Goal: Task Accomplishment & Management: Complete application form

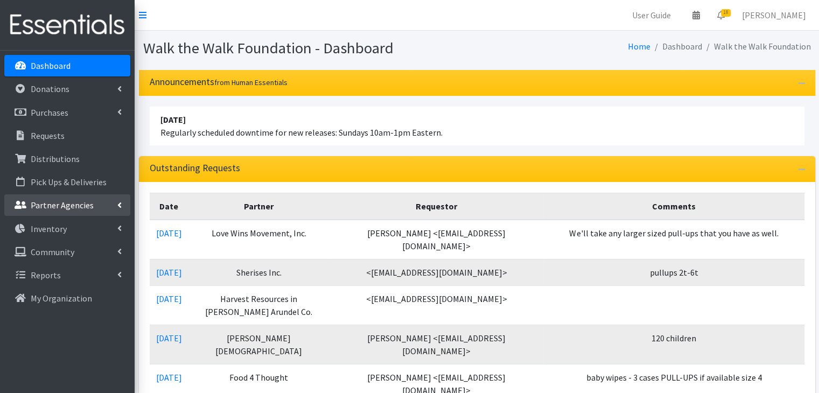
click at [95, 196] on link "Partner Agencies" at bounding box center [67, 205] width 126 height 22
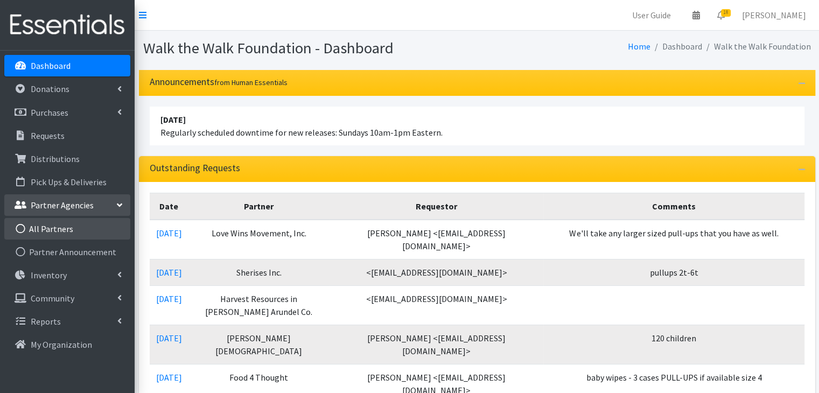
click at [82, 223] on link "All Partners" at bounding box center [67, 229] width 126 height 22
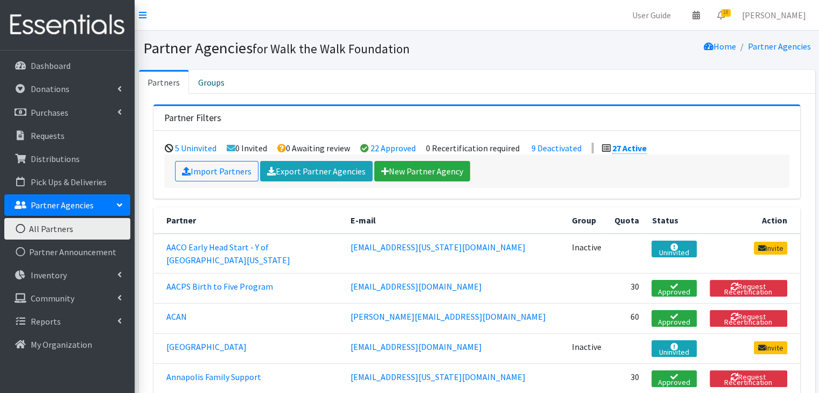
scroll to position [293, 0]
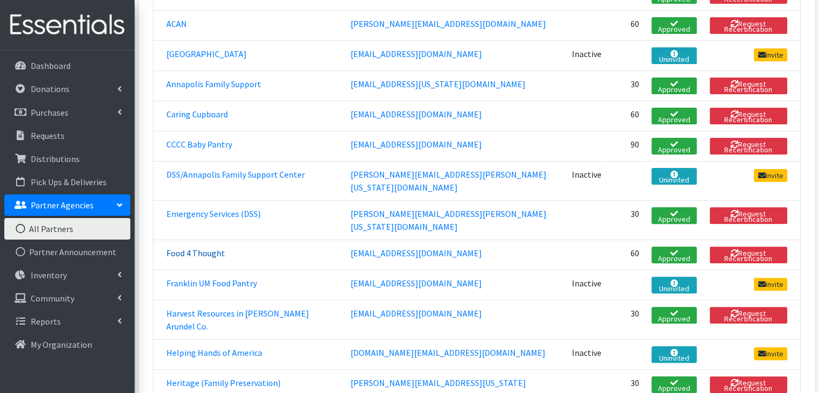
click at [198, 248] on link "Food 4 Thought" at bounding box center [195, 253] width 59 height 11
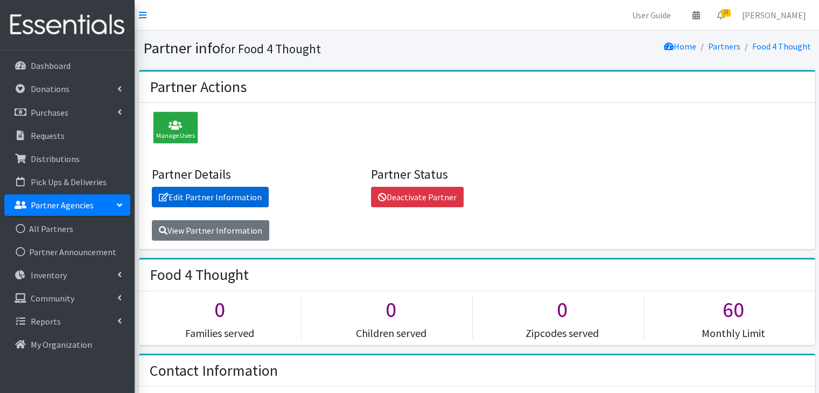
click at [213, 201] on link "Edit Partner Information" at bounding box center [210, 197] width 117 height 20
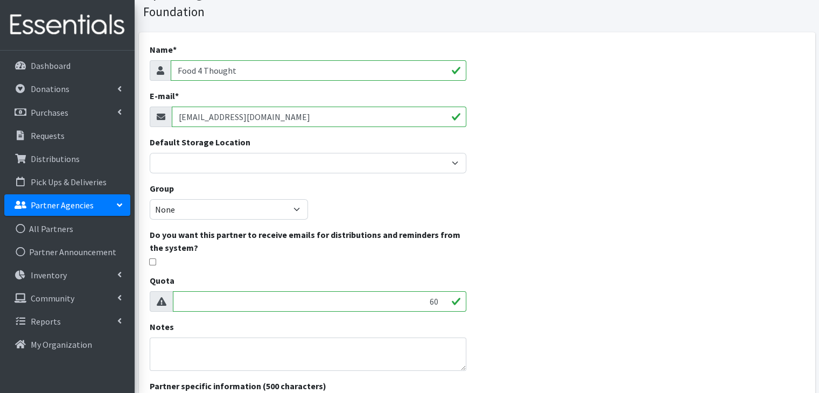
scroll to position [57, 0]
click at [149, 259] on input "checkbox" at bounding box center [152, 260] width 7 height 7
checkbox input "true"
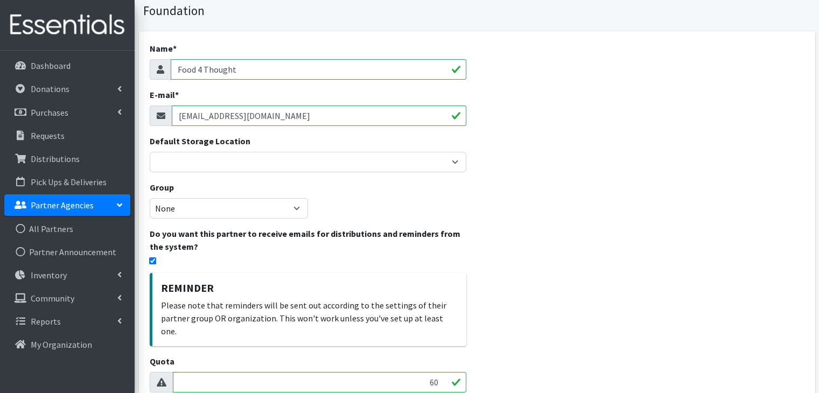
click at [460, 214] on div "Name * Food 4 Thought E-mail * food4thoughtcos@gmail.com Default Storage Locati…" at bounding box center [308, 311] width 338 height 561
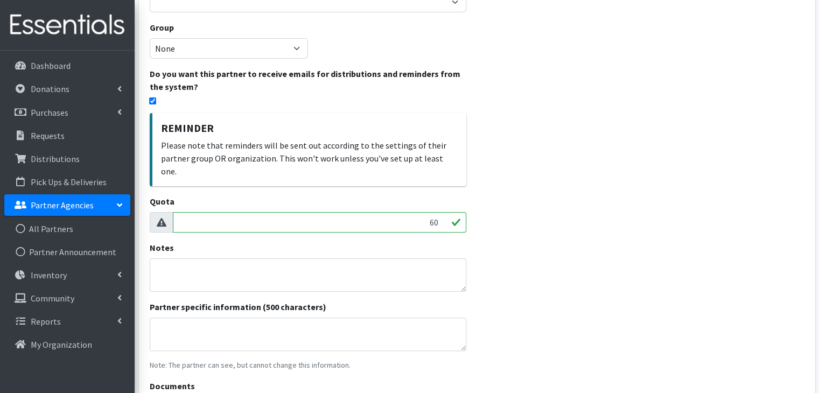
scroll to position [325, 0]
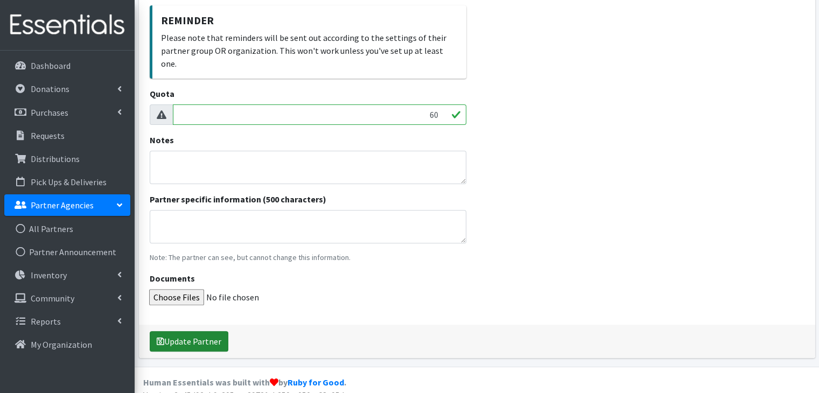
click at [203, 331] on button "Update Partner" at bounding box center [189, 341] width 79 height 20
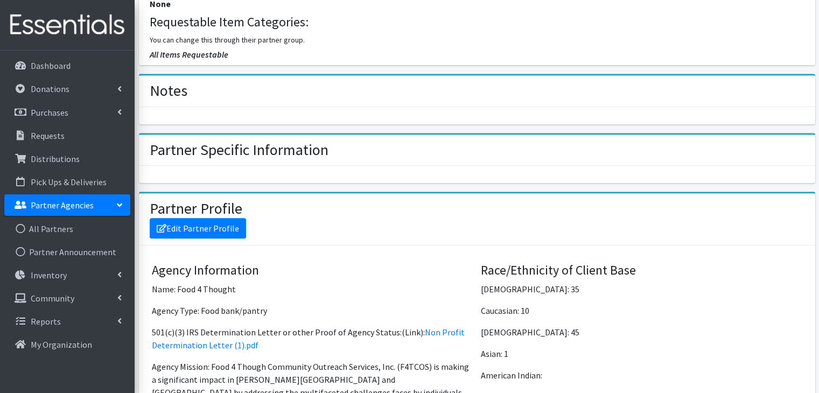
scroll to position [600, 0]
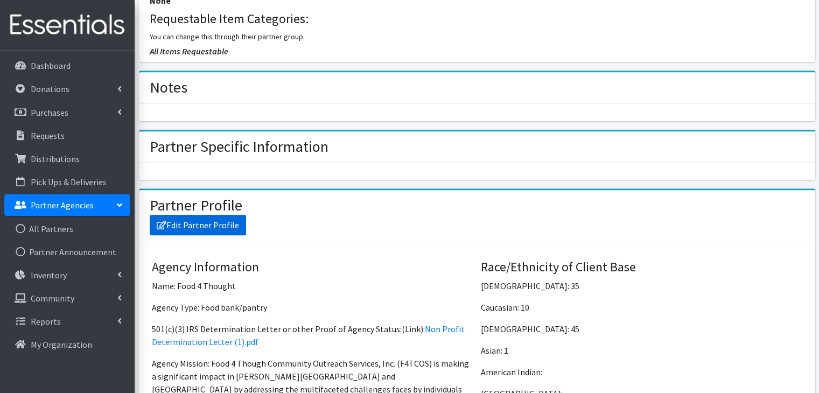
click at [200, 223] on link "Edit Partner Profile" at bounding box center [198, 225] width 96 height 20
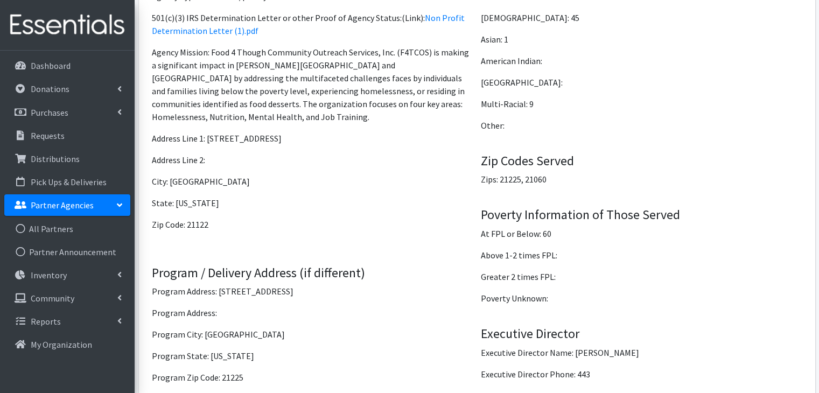
scroll to position [902, 0]
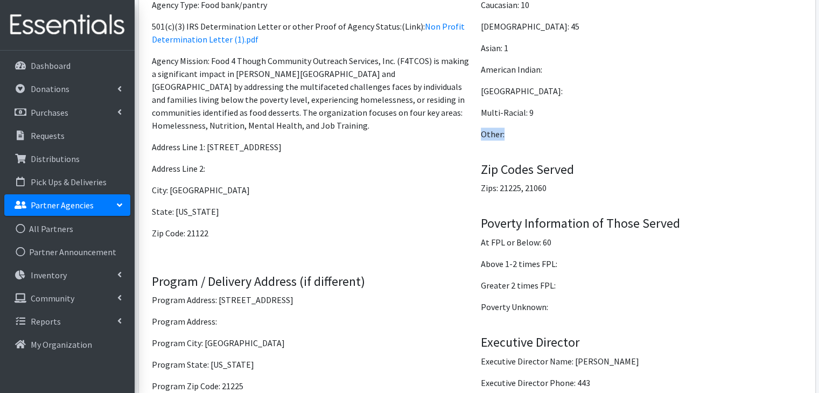
drag, startPoint x: 799, startPoint y: 145, endPoint x: 793, endPoint y: 95, distance: 50.3
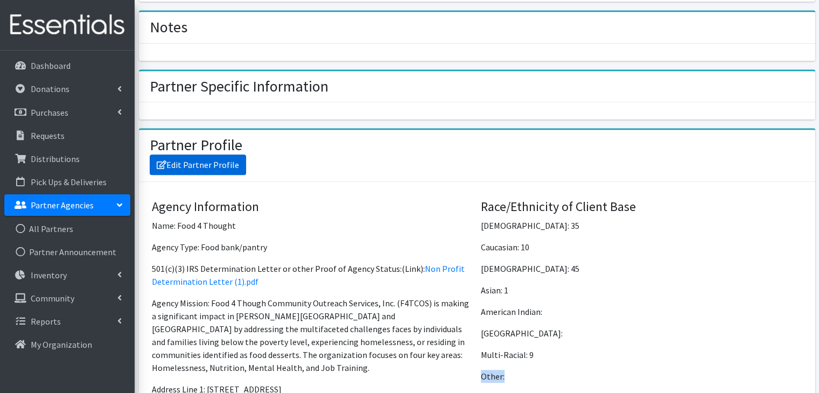
click at [224, 158] on link "Edit Partner Profile" at bounding box center [198, 164] width 96 height 20
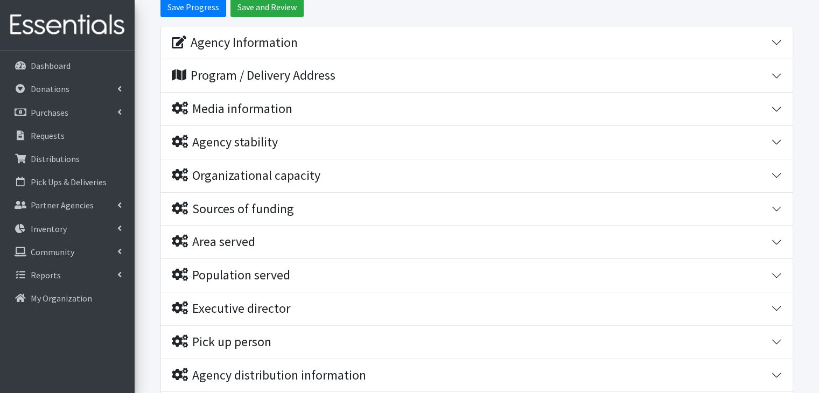
scroll to position [119, 0]
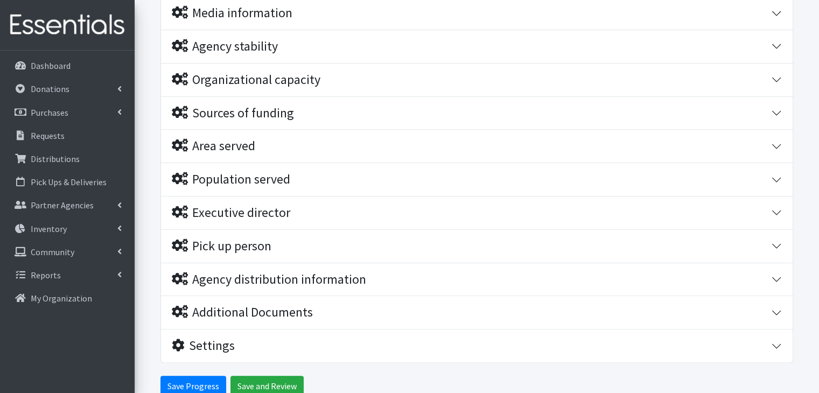
scroll to position [267, 0]
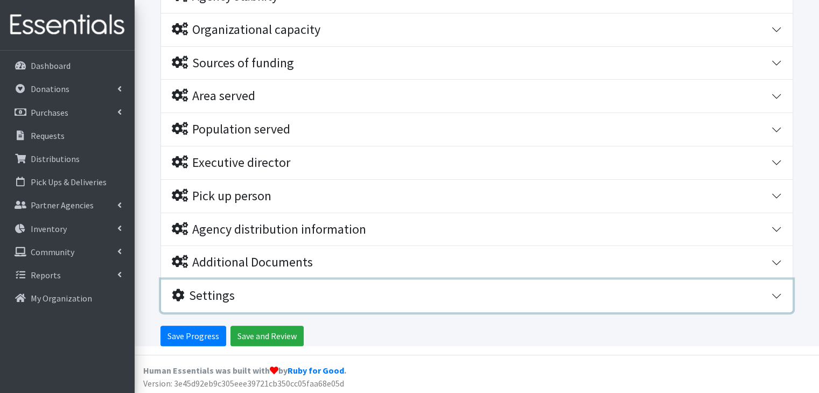
click at [768, 297] on div "Settings" at bounding box center [471, 296] width 599 height 16
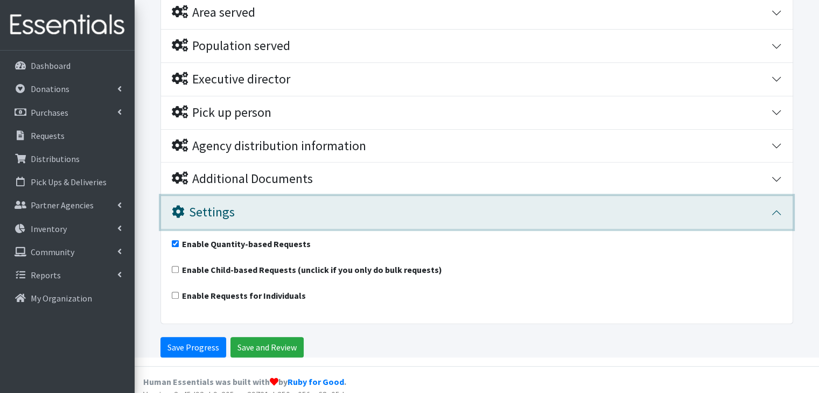
scroll to position [362, 0]
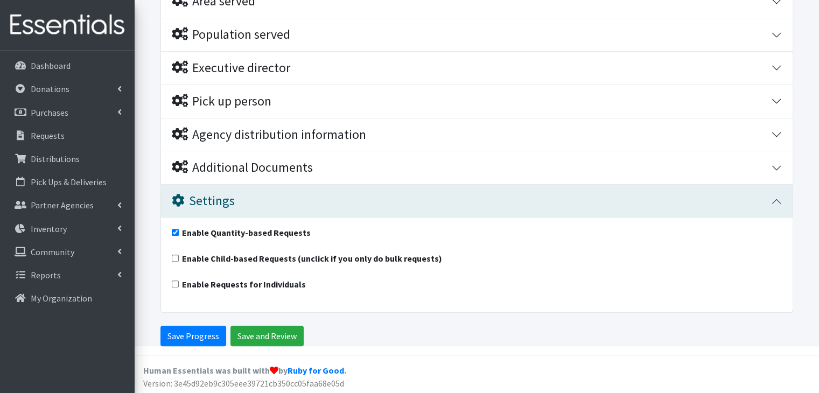
click at [173, 283] on input "Enable Requests for Individuals" at bounding box center [175, 283] width 7 height 7
checkbox input "true"
click at [176, 232] on input "Enable Quantity-based Requests" at bounding box center [175, 232] width 7 height 7
checkbox input "false"
click at [202, 337] on input "Save Progress" at bounding box center [193, 336] width 66 height 20
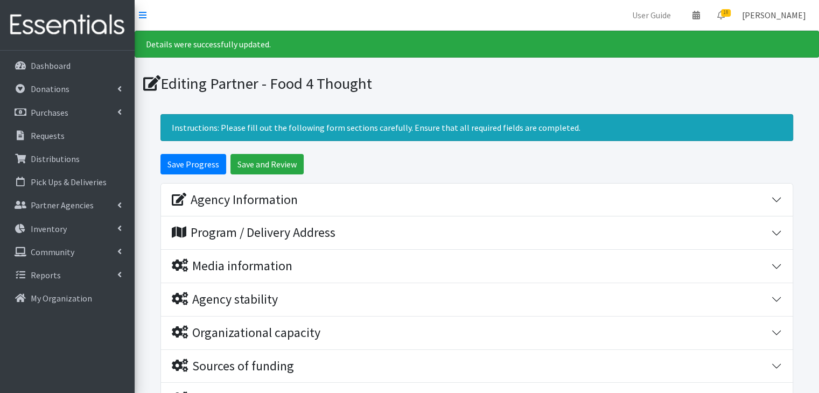
click at [768, 15] on link "Nicole Dolan" at bounding box center [773, 15] width 81 height 22
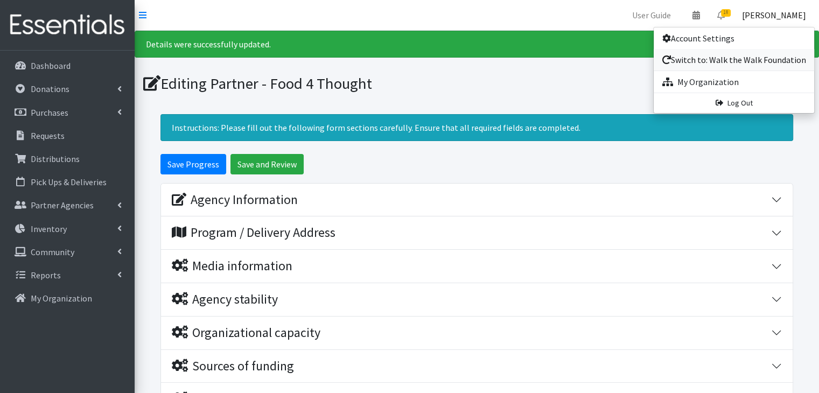
click at [714, 61] on link "Switch to: Walk the Walk Foundation" at bounding box center [733, 60] width 160 height 22
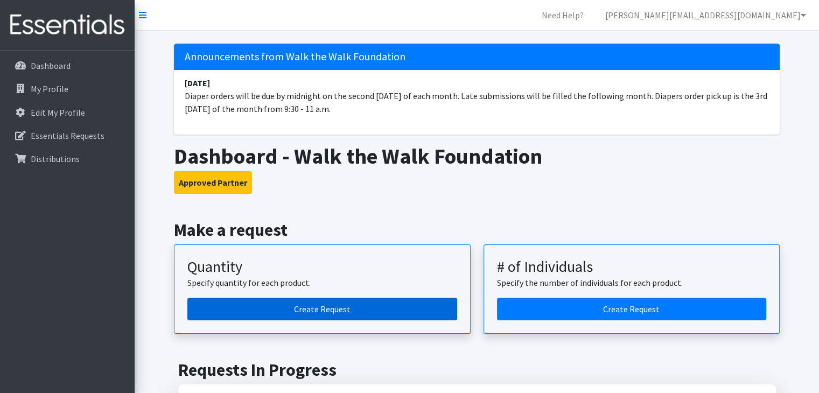
click at [357, 304] on link "Create Request" at bounding box center [322, 309] width 270 height 23
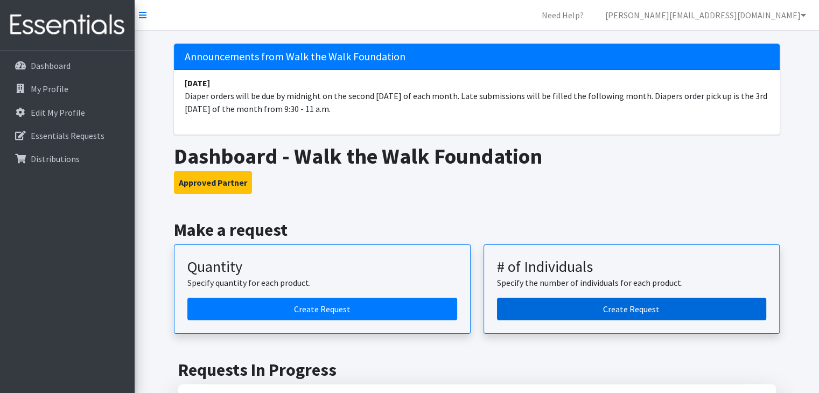
click at [653, 307] on link "Create Request" at bounding box center [632, 309] width 270 height 23
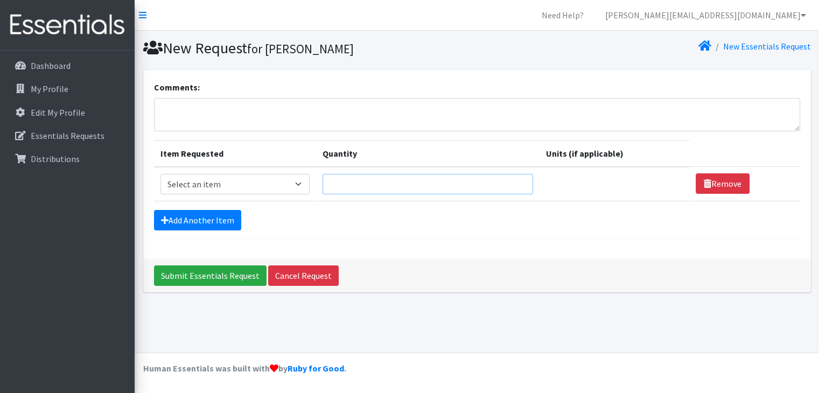
click at [406, 181] on input "Quantity" at bounding box center [427, 184] width 210 height 20
click at [302, 184] on select "Select an item Baby Wipes Diapers (Newborn). Diapers (Size 1) Diapers (Size 2) …" at bounding box center [234, 184] width 149 height 20
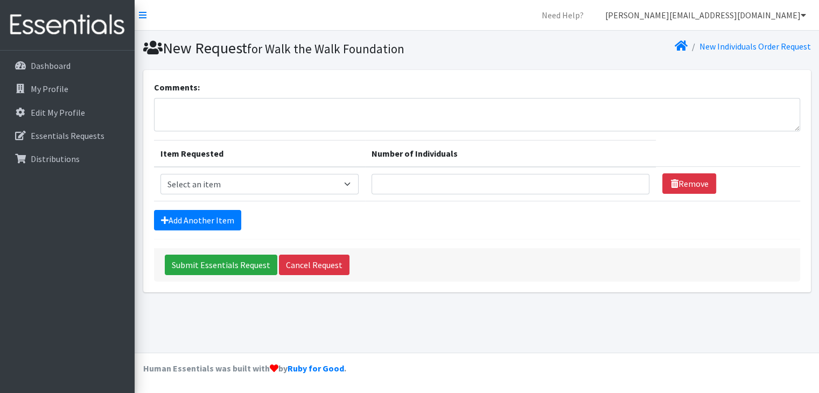
click at [761, 13] on link "[PERSON_NAME][EMAIL_ADDRESS][DOMAIN_NAME]" at bounding box center [705, 15] width 218 height 22
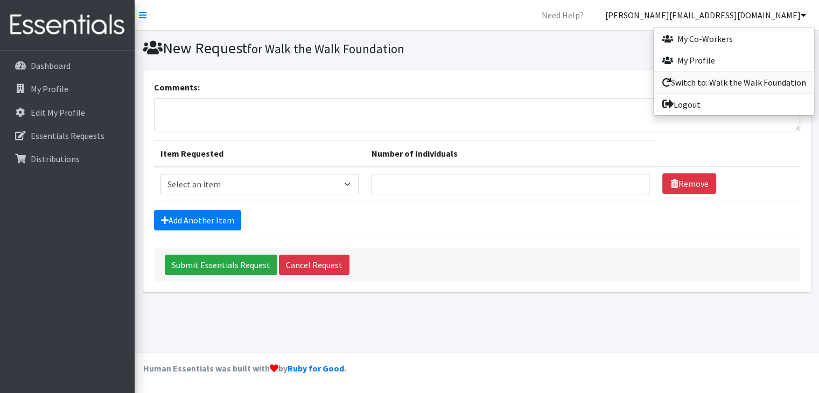
click at [694, 88] on link "Switch to: Walk the Walk Foundation" at bounding box center [733, 83] width 160 height 22
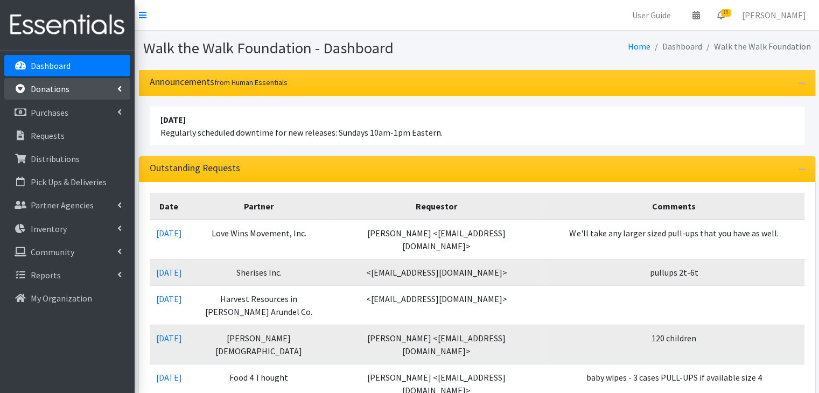
click at [75, 95] on link "Donations" at bounding box center [67, 89] width 126 height 22
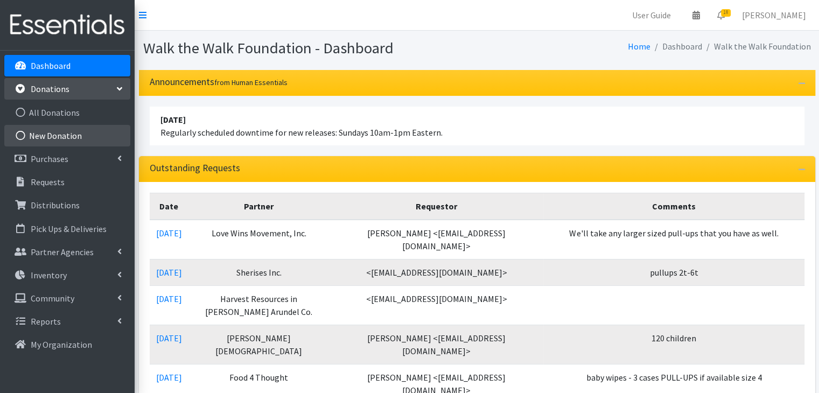
click at [67, 132] on link "New Donation" at bounding box center [67, 136] width 126 height 22
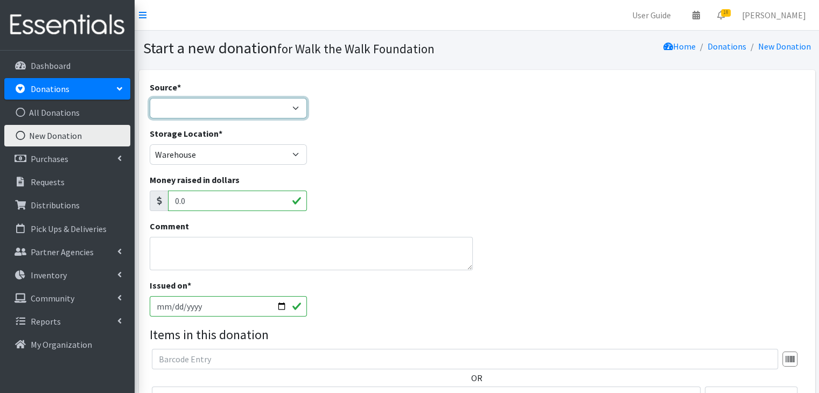
click at [227, 102] on select "Product Drive Manufacturer Donation Site Misc. Donation" at bounding box center [229, 108] width 158 height 20
select select "Donation Site"
click at [150, 98] on select "Product Drive Manufacturer Donation Site Misc. Donation" at bounding box center [229, 108] width 158 height 20
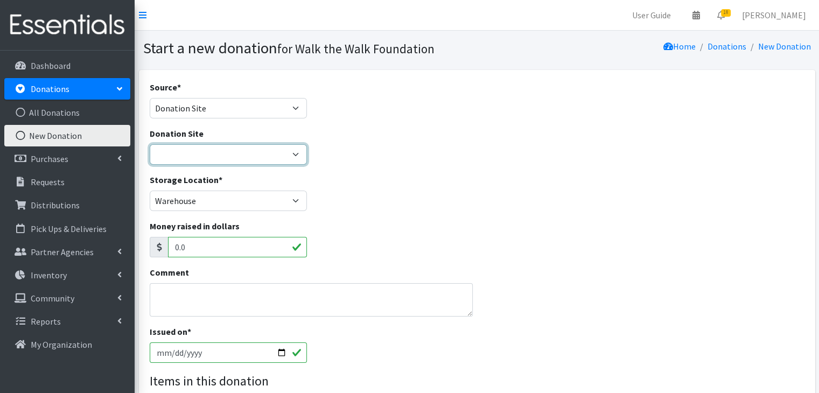
click at [202, 156] on select "Bay Area Community [DEMOGRAPHIC_DATA] [PERSON_NAME] Real Estate [GEOGRAPHIC_DAT…" at bounding box center [229, 154] width 158 height 20
click at [343, 150] on div "Donation Site Bay Area Community [DEMOGRAPHIC_DATA] [PERSON_NAME] Real Estate […" at bounding box center [476, 150] width 663 height 46
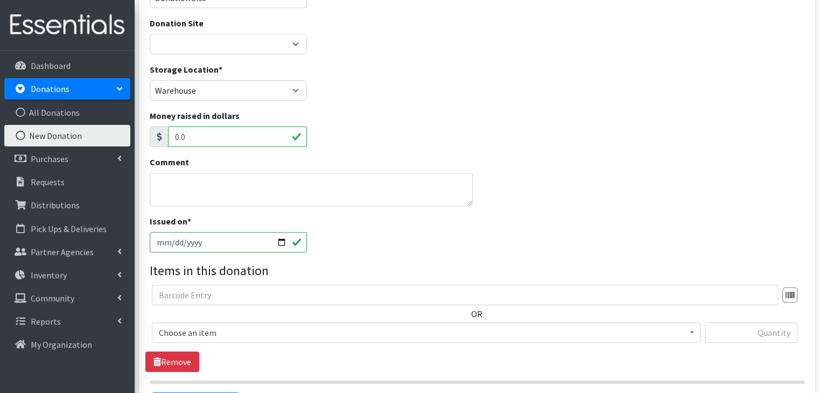
scroll to position [137, 0]
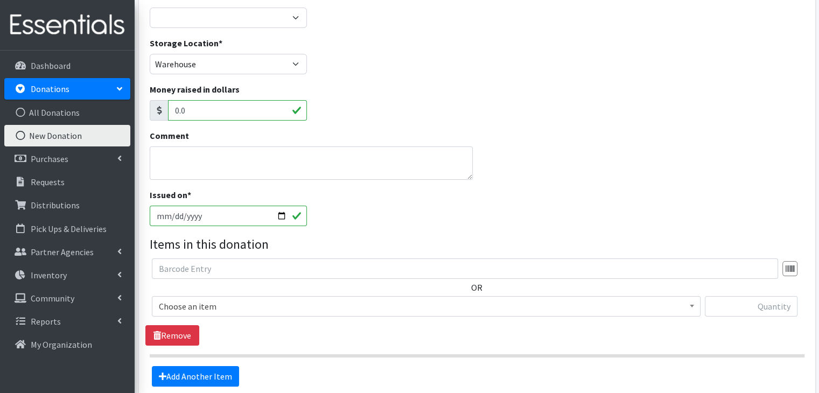
click at [284, 213] on input "[DATE]" at bounding box center [229, 216] width 158 height 20
type input "[DATE]"
click at [284, 302] on span "Choose an item" at bounding box center [426, 306] width 534 height 15
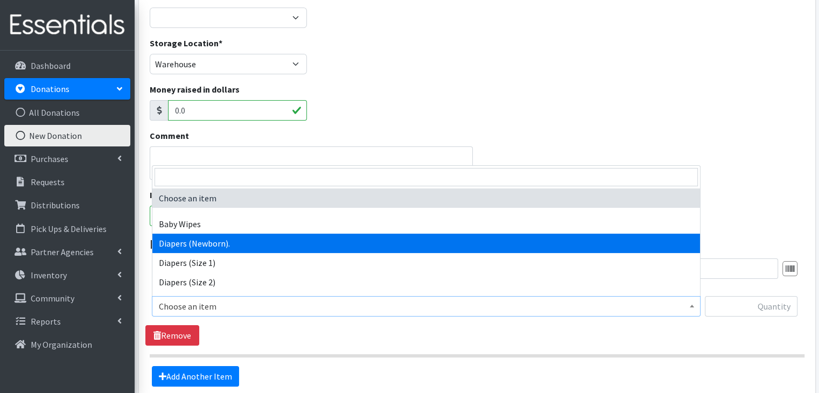
select select "11545"
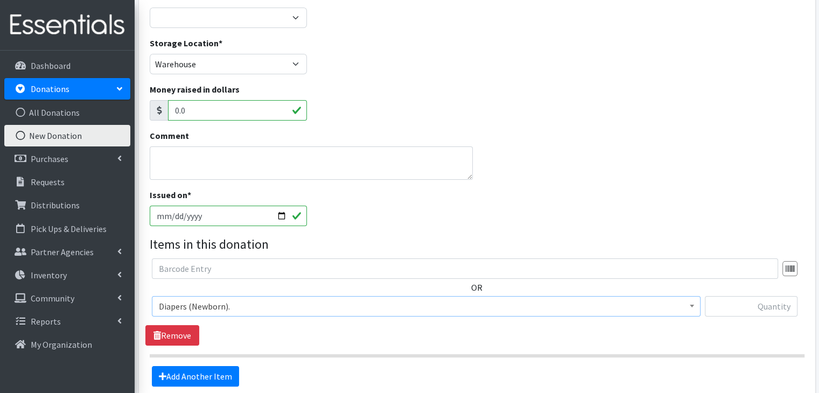
click at [762, 315] on div at bounding box center [750, 306] width 93 height 20
click at [762, 312] on input "text" at bounding box center [750, 306] width 93 height 20
type input "351"
click at [207, 376] on link "Add Another Item" at bounding box center [195, 376] width 87 height 20
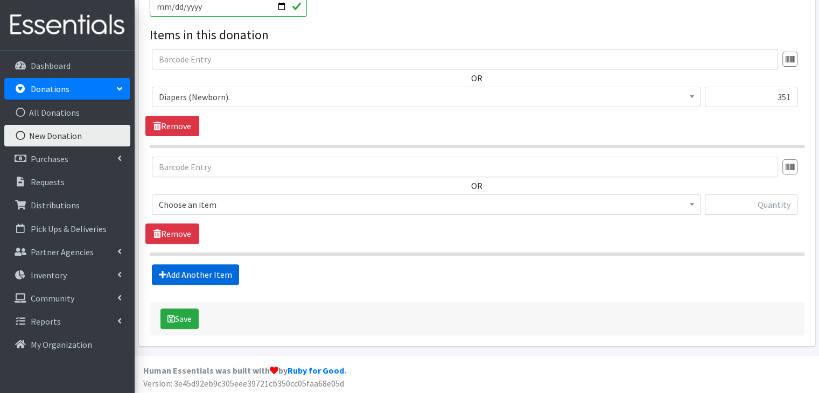
scroll to position [347, 0]
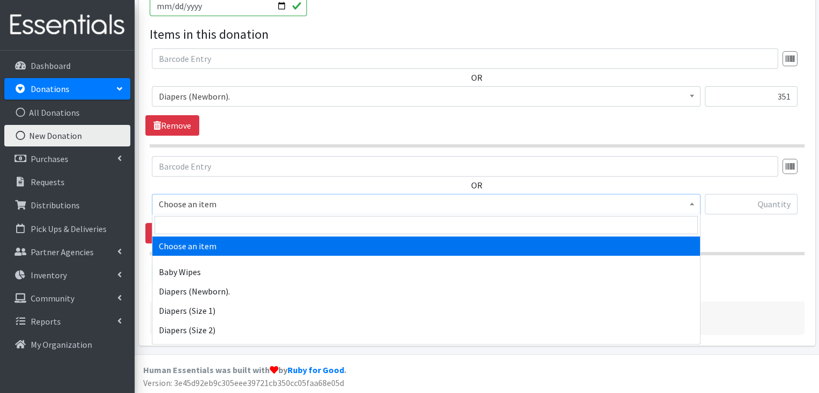
click at [207, 212] on span "Choose an item" at bounding box center [426, 204] width 548 height 20
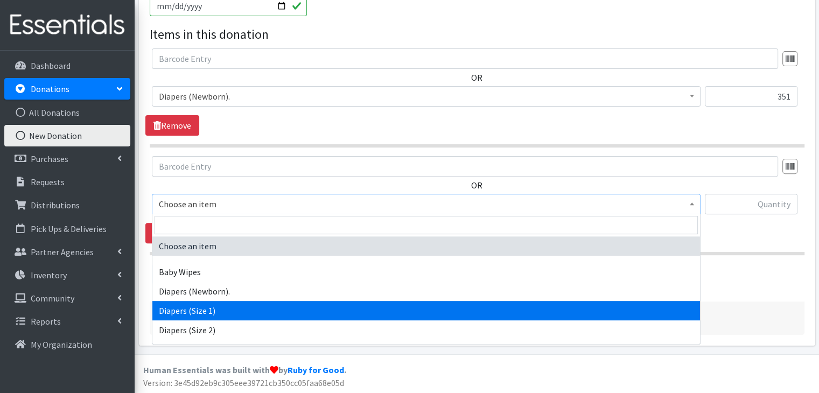
select select "11558"
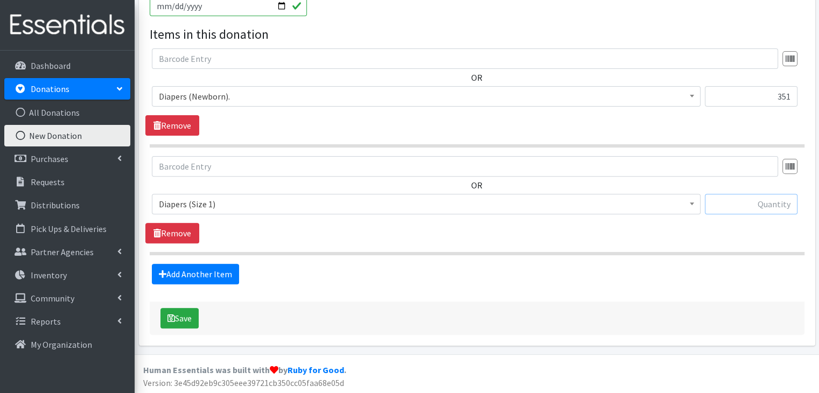
click at [770, 205] on input "text" at bounding box center [750, 204] width 93 height 20
type input "254"
click at [199, 273] on link "Add Another Item" at bounding box center [195, 274] width 87 height 20
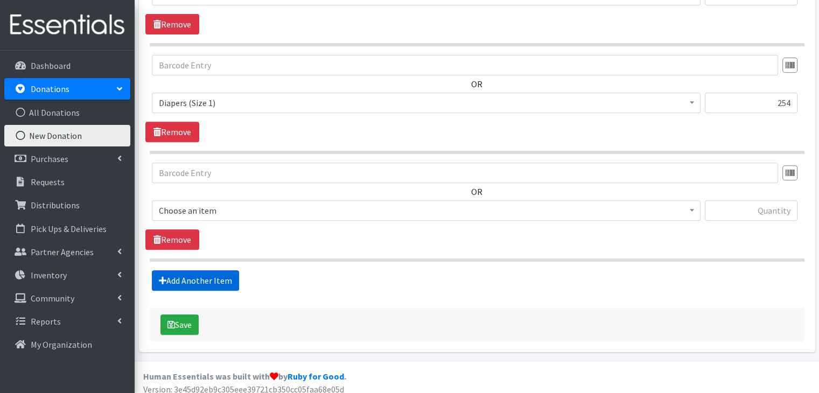
scroll to position [454, 0]
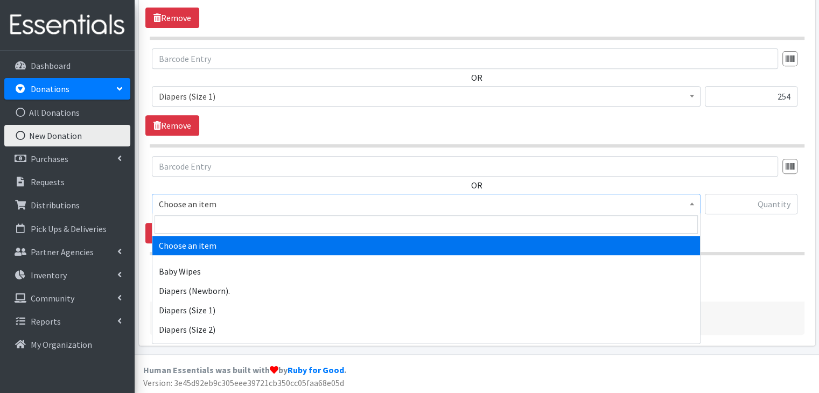
click at [202, 198] on span "Choose an item" at bounding box center [426, 203] width 534 height 15
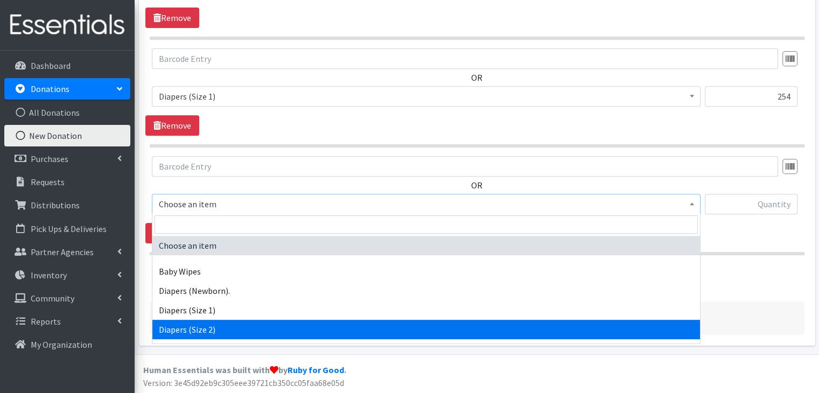
select select "11544"
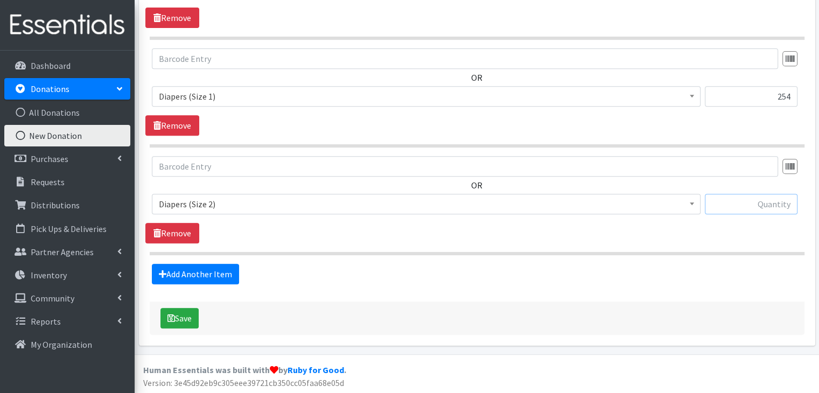
click at [775, 199] on input "text" at bounding box center [750, 204] width 93 height 20
type input "138"
click at [210, 278] on link "Add Another Item" at bounding box center [195, 274] width 87 height 20
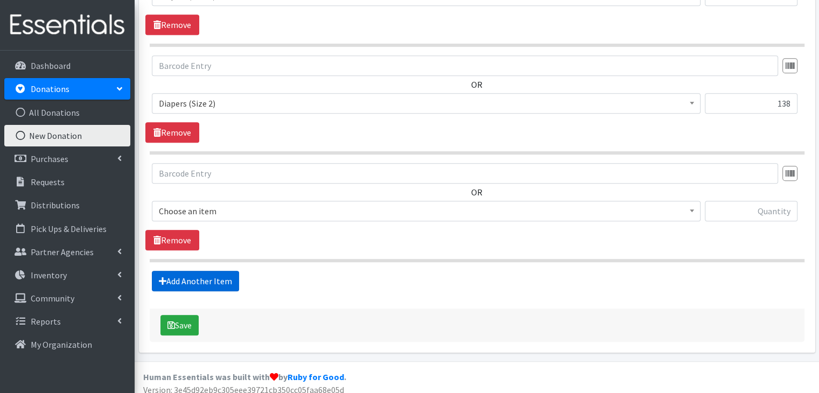
scroll to position [561, 0]
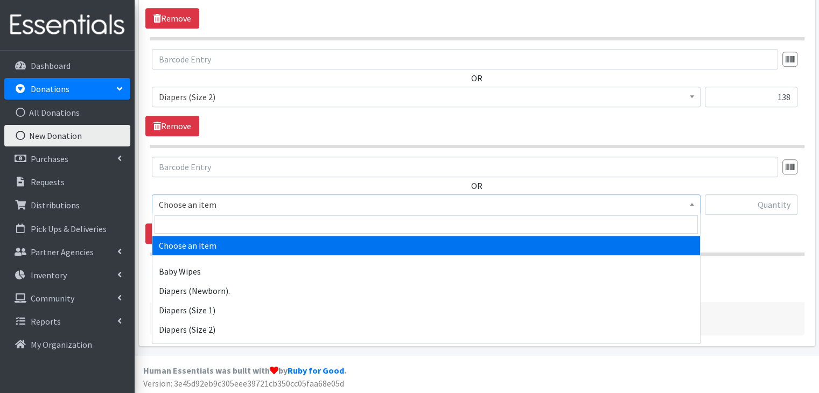
click at [219, 203] on span "Choose an item" at bounding box center [426, 204] width 534 height 15
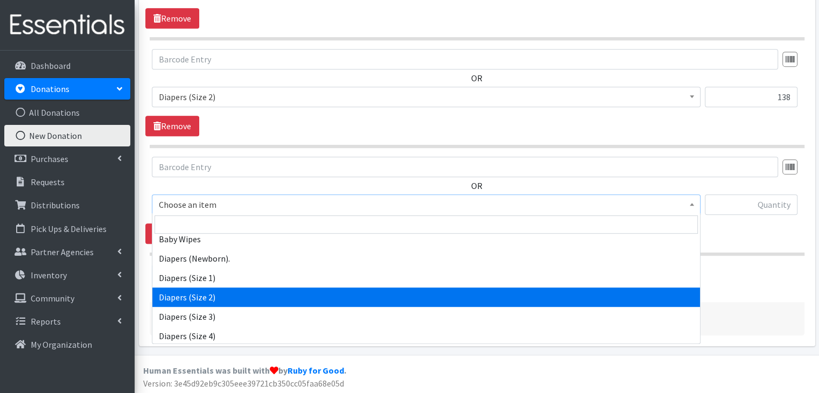
scroll to position [43, 0]
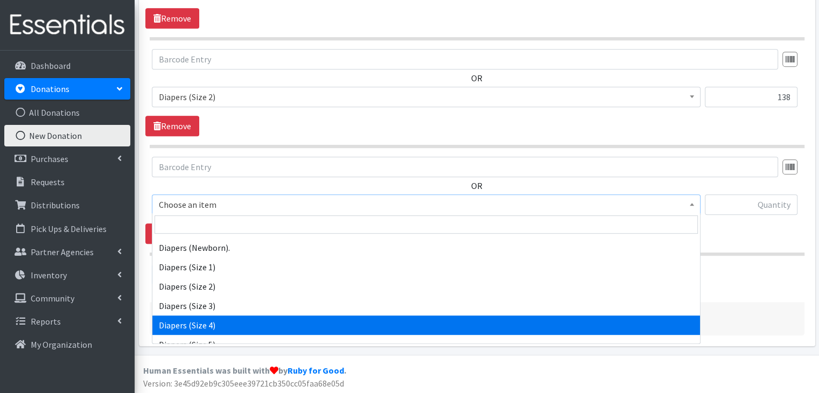
select select "11546"
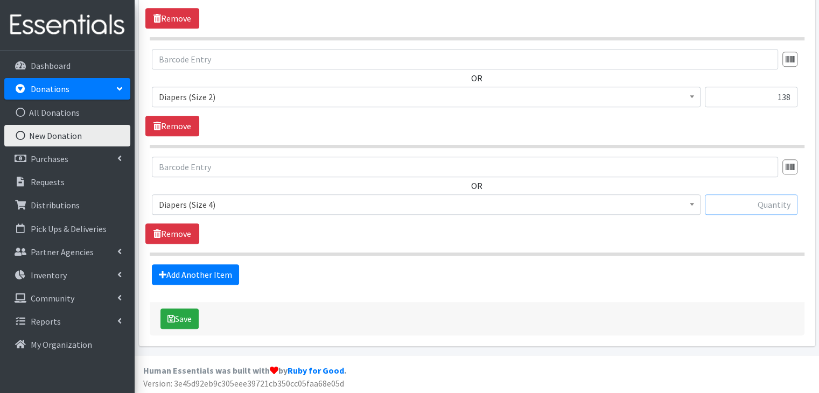
click at [774, 203] on input "text" at bounding box center [750, 204] width 93 height 20
type input "2"
type input "3"
click at [198, 276] on link "Add Another Item" at bounding box center [195, 274] width 87 height 20
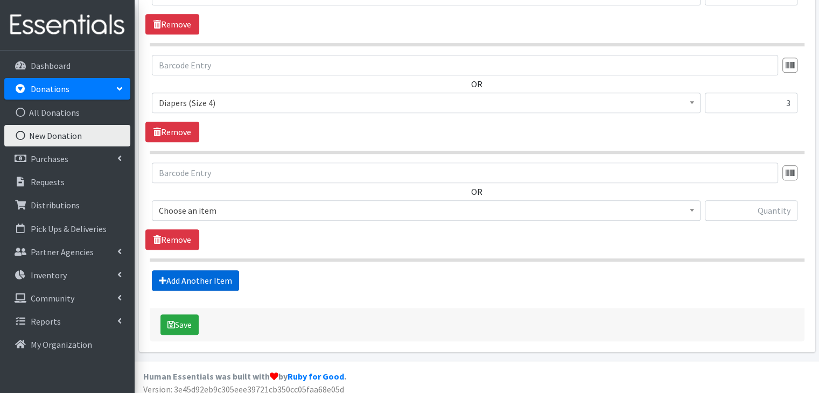
scroll to position [668, 0]
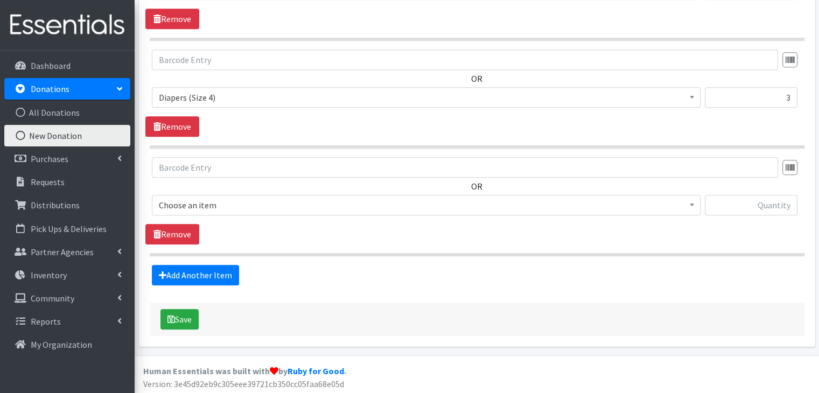
click at [208, 204] on span "Choose an item" at bounding box center [426, 205] width 534 height 15
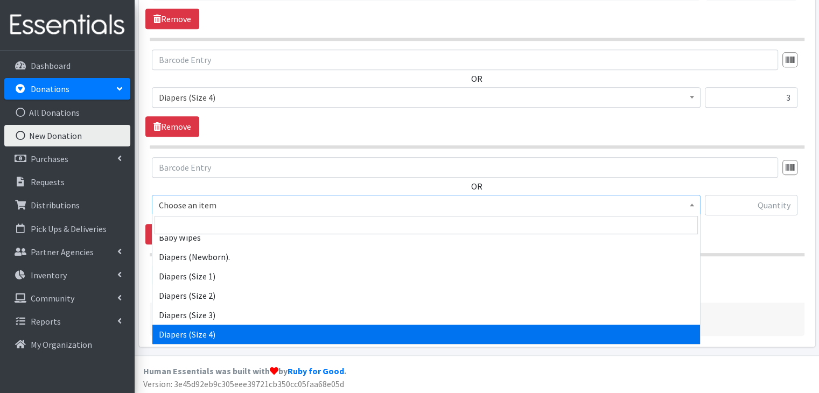
scroll to position [54, 0]
select select "11539"
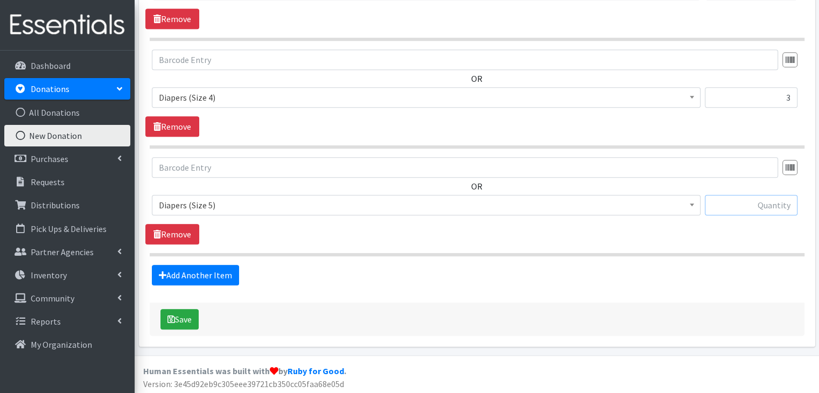
click at [750, 204] on input "text" at bounding box center [750, 205] width 93 height 20
type input "481"
click at [185, 270] on link "Add Another Item" at bounding box center [195, 275] width 87 height 20
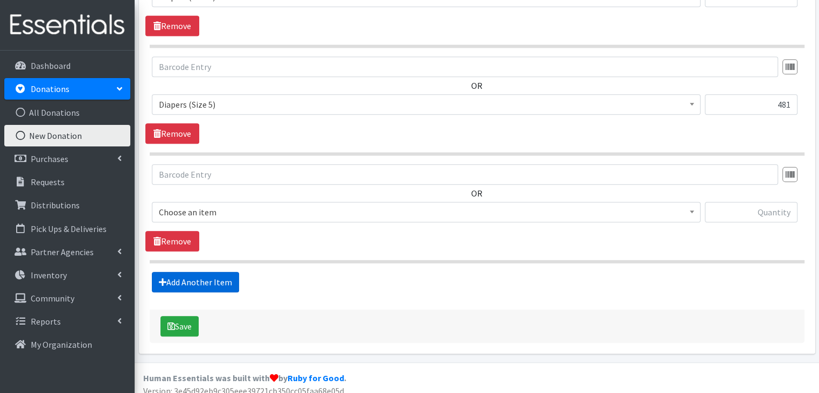
scroll to position [776, 0]
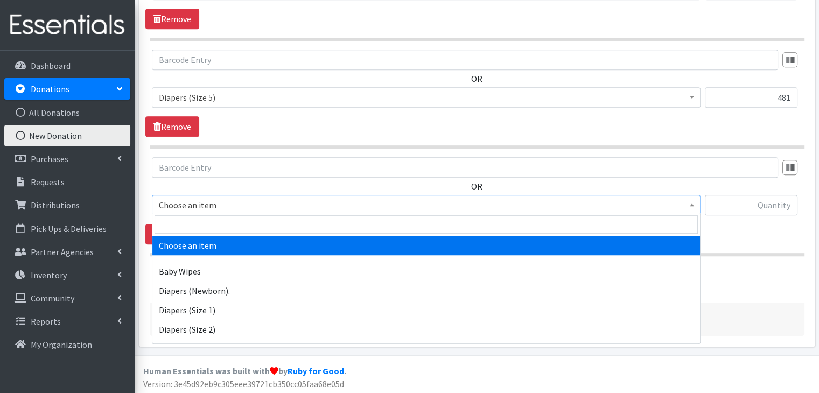
click at [198, 212] on span "Choose an item" at bounding box center [426, 205] width 548 height 20
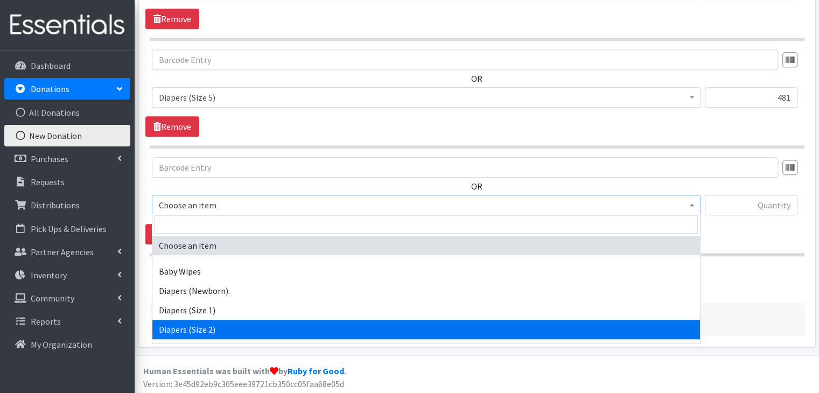
scroll to position [112, 0]
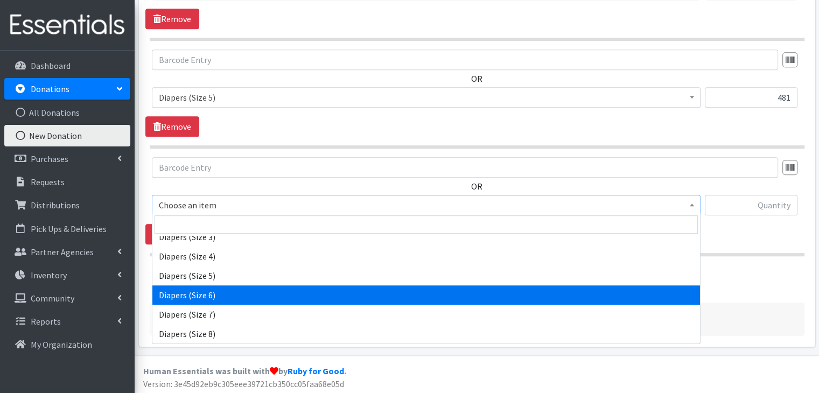
select select "11523"
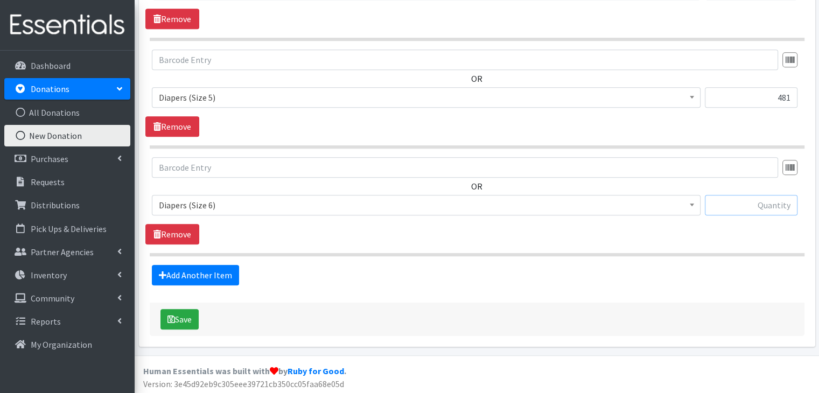
click at [758, 199] on input "text" at bounding box center [750, 205] width 93 height 20
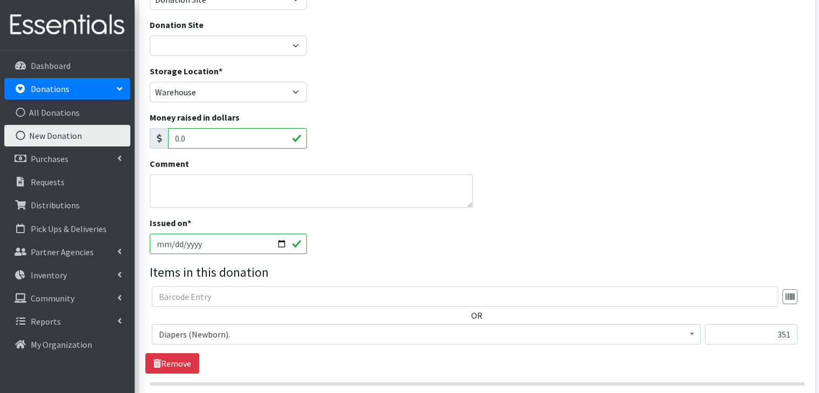
scroll to position [116, 0]
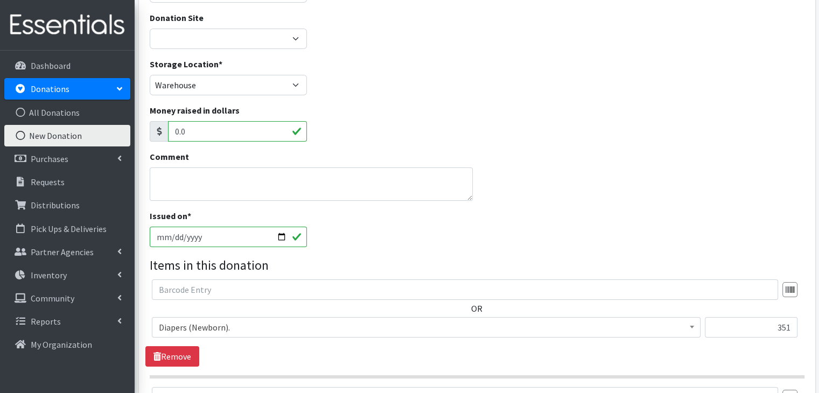
type input "220"
click at [284, 184] on textarea "Comment" at bounding box center [311, 183] width 323 height 33
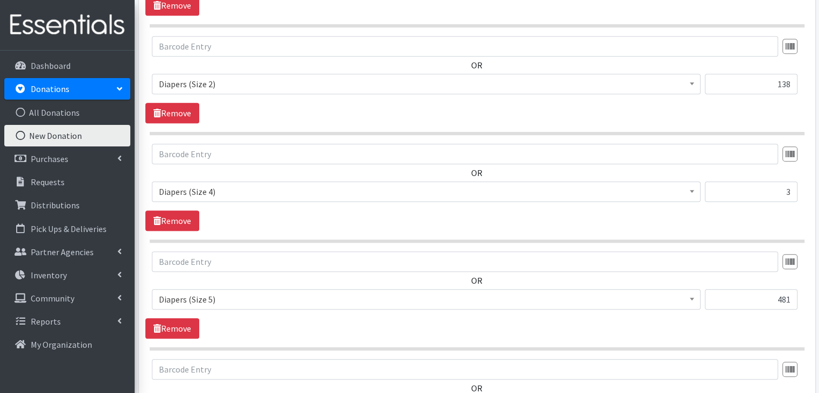
scroll to position [776, 0]
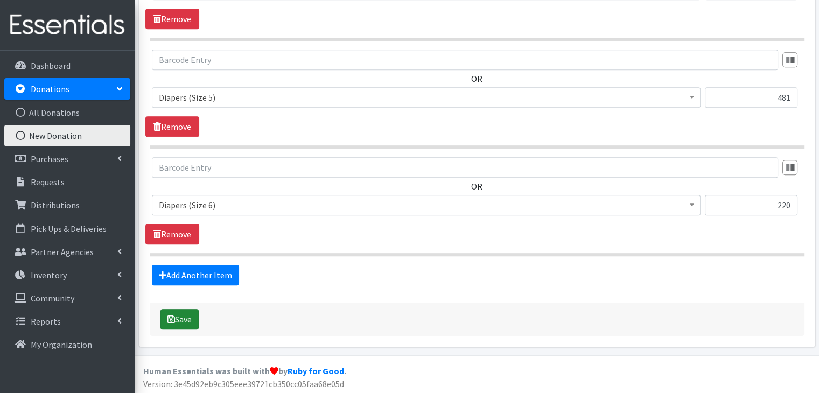
type textarea "366 pull ups"
click at [175, 321] on button "Save" at bounding box center [179, 319] width 38 height 20
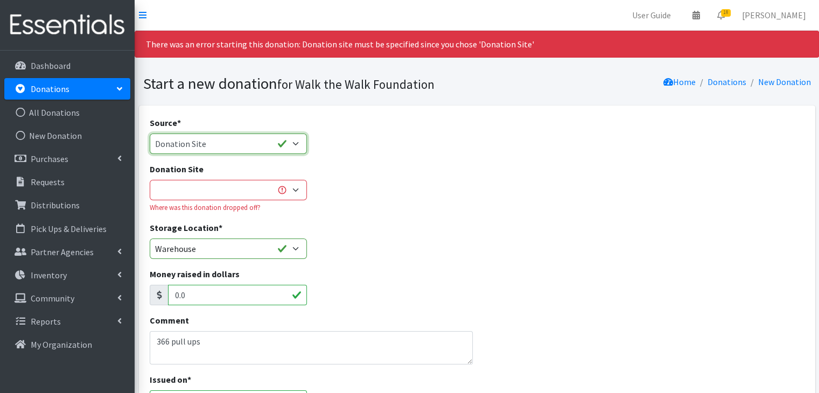
click at [300, 145] on select "Product Drive Manufacturer Donation Site Misc. Donation" at bounding box center [229, 143] width 158 height 20
select select "Misc. Donation"
click at [150, 133] on select "Product Drive Manufacturer Donation Site Misc. Donation" at bounding box center [229, 143] width 158 height 20
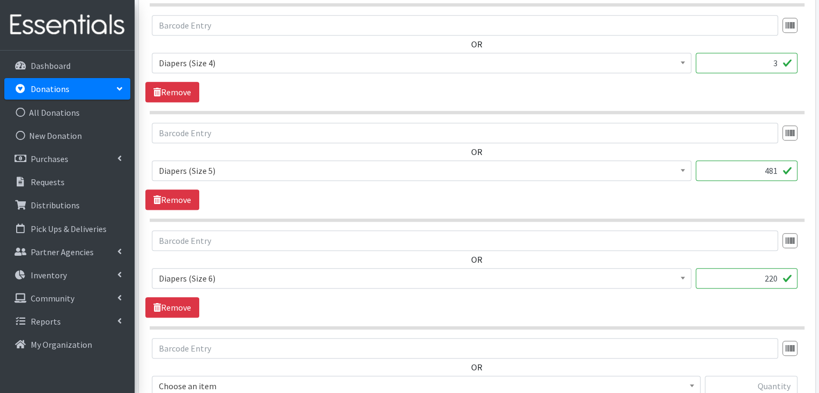
scroll to position [872, 0]
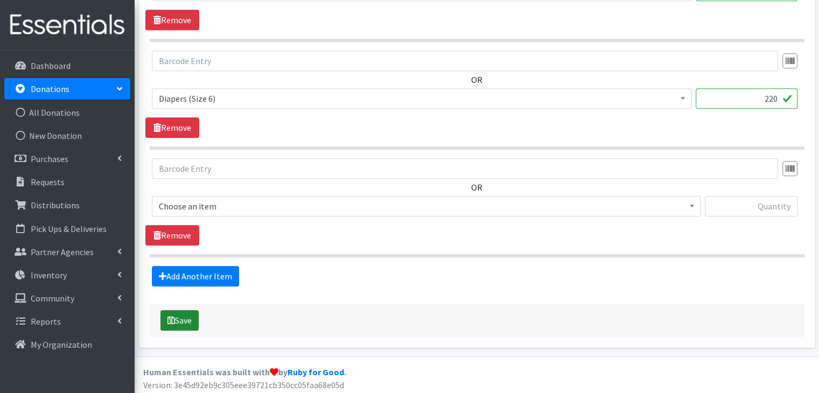
click at [177, 316] on button "Save" at bounding box center [179, 320] width 38 height 20
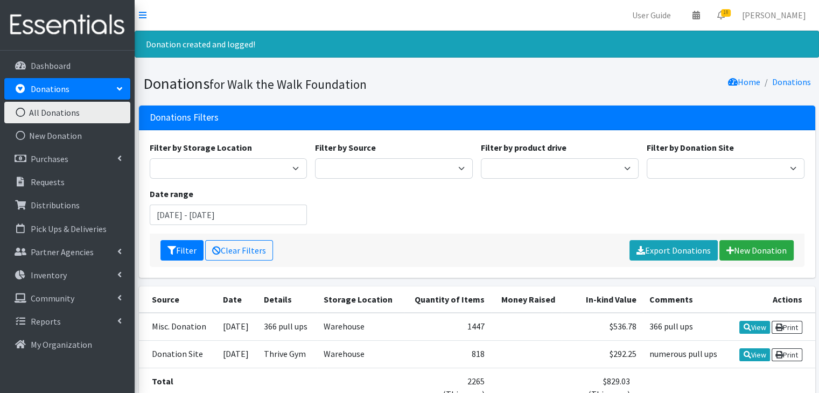
click at [177, 316] on td "Misc. Donation" at bounding box center [178, 327] width 78 height 28
click at [54, 165] on link "Purchases" at bounding box center [67, 159] width 126 height 22
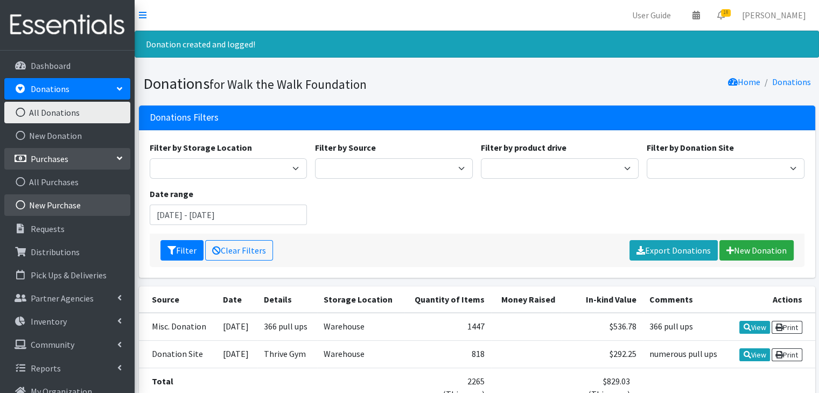
click at [55, 195] on link "New Purchase" at bounding box center [67, 205] width 126 height 22
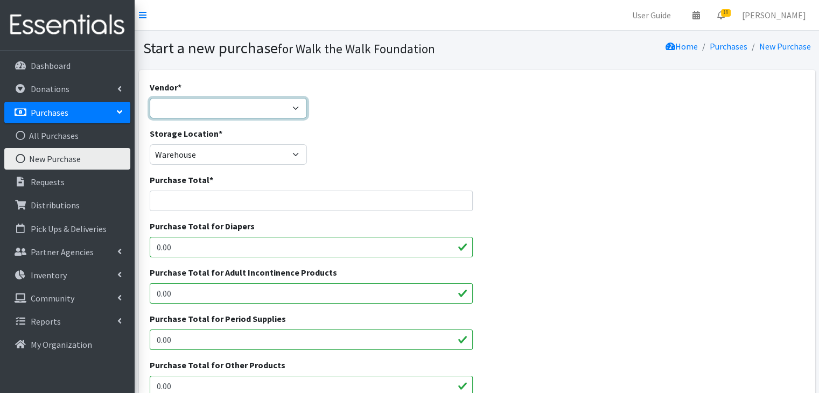
click at [263, 105] on select "Amazn Dollar Genera JSL National Diaper Bank [PERSON_NAME]'s Wholesale Target W…" at bounding box center [229, 108] width 158 height 20
select select "361"
click at [150, 98] on select "Amazn Dollar Genera JSL National Diaper Bank [PERSON_NAME]'s Wholesale Target W…" at bounding box center [229, 108] width 158 height 20
click at [193, 201] on input "Purchase Total *" at bounding box center [311, 201] width 323 height 20
type input "11248"
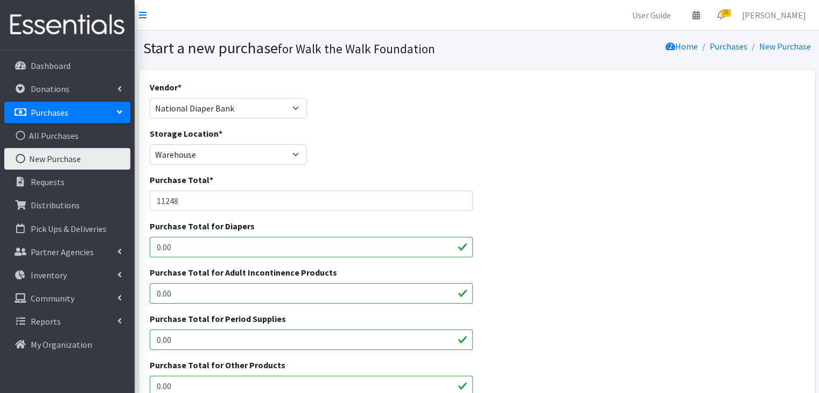
click at [177, 250] on input "0.00" at bounding box center [311, 247] width 323 height 20
type input "8909"
drag, startPoint x: 816, startPoint y: 133, endPoint x: 824, endPoint y: 180, distance: 47.0
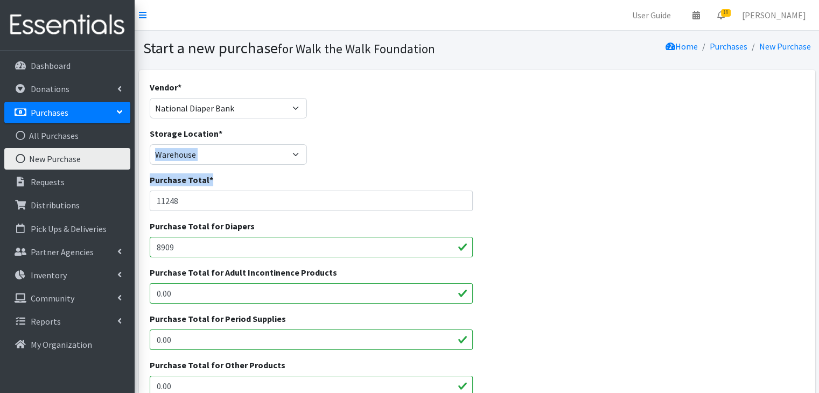
click at [818, 180] on html "User Guide 0 Pick-ups remaining this week View Calendar 18 18 Requests 0 Partne…" at bounding box center [409, 386] width 819 height 772
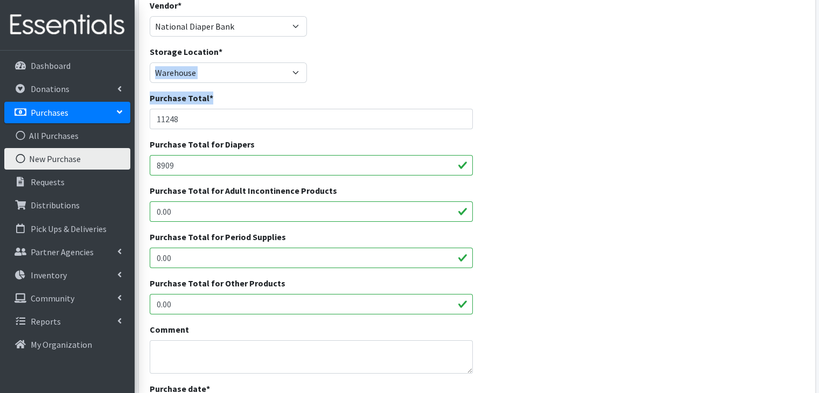
scroll to position [87, 0]
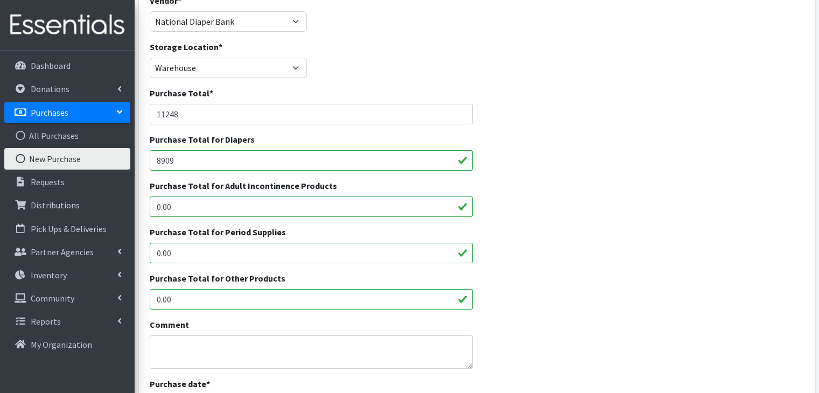
click at [209, 301] on input "0.00" at bounding box center [311, 299] width 323 height 20
click at [171, 299] on input "0.00" at bounding box center [311, 299] width 323 height 20
type input "2340"
click at [535, 216] on div "Purchase Total for Adult Incontinence Products 0.00" at bounding box center [476, 202] width 663 height 46
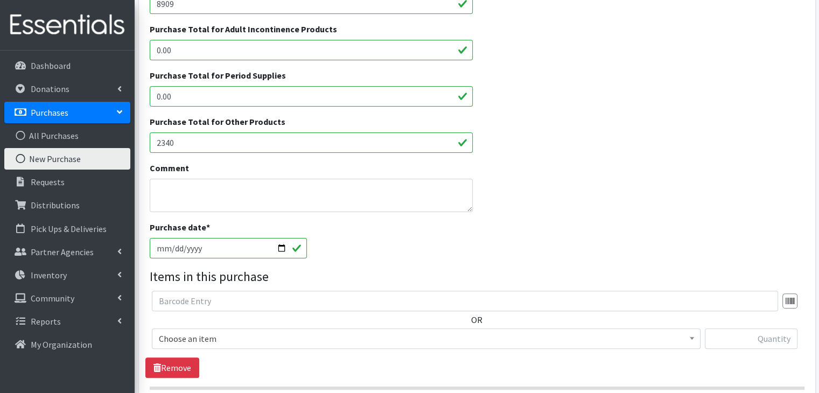
scroll to position [245, 0]
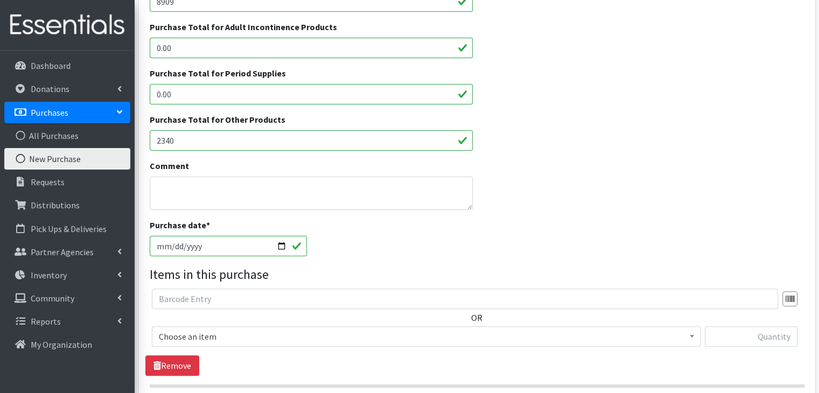
click at [278, 244] on input "2025-09-15" at bounding box center [229, 246] width 158 height 20
type input "[DATE]"
click at [434, 263] on div "Purchase date * 2025-08-22" at bounding box center [476, 242] width 663 height 46
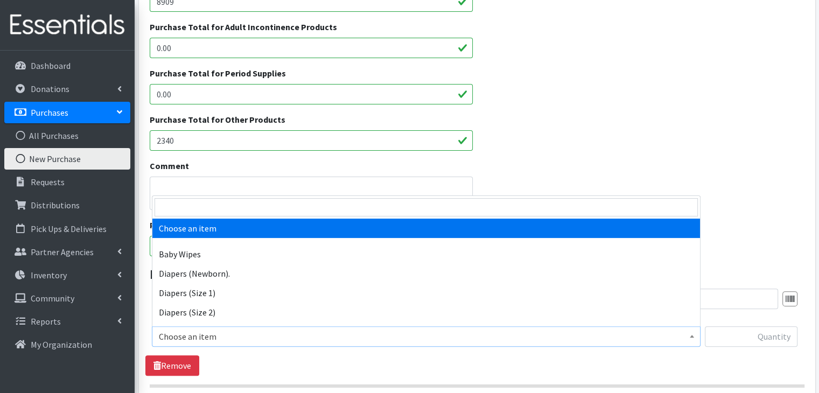
click at [308, 326] on span "Choose an item" at bounding box center [426, 336] width 548 height 20
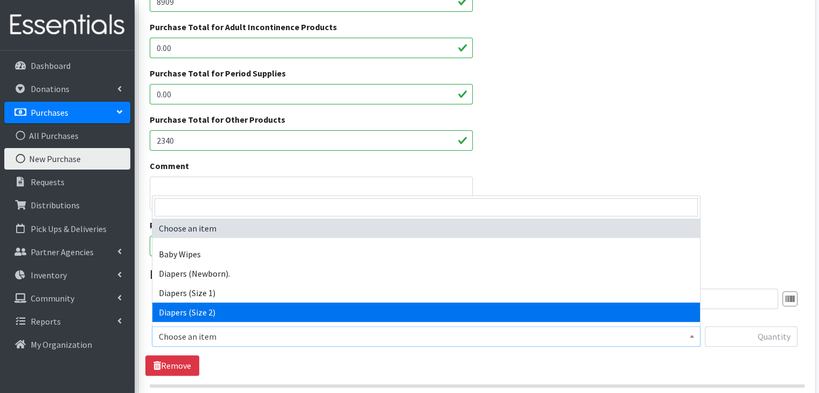
select select "11544"
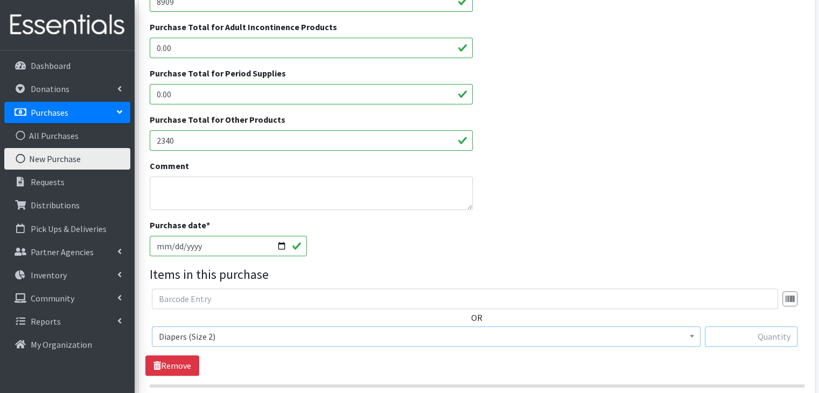
click at [744, 330] on input "text" at bounding box center [750, 336] width 93 height 20
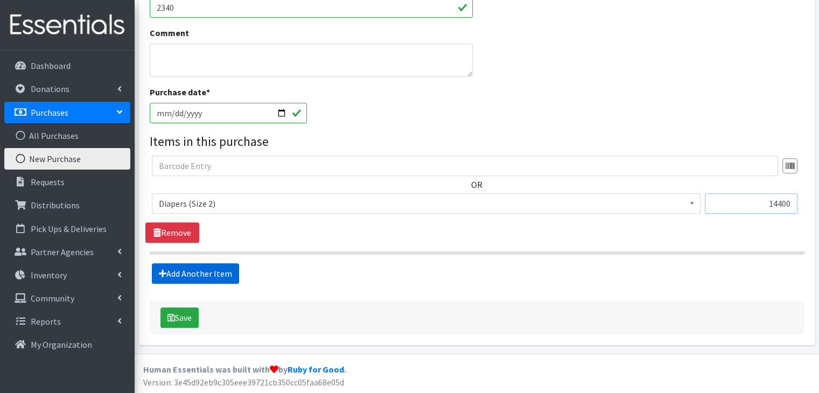
type input "14400"
click at [199, 275] on link "Add Another Item" at bounding box center [195, 273] width 87 height 20
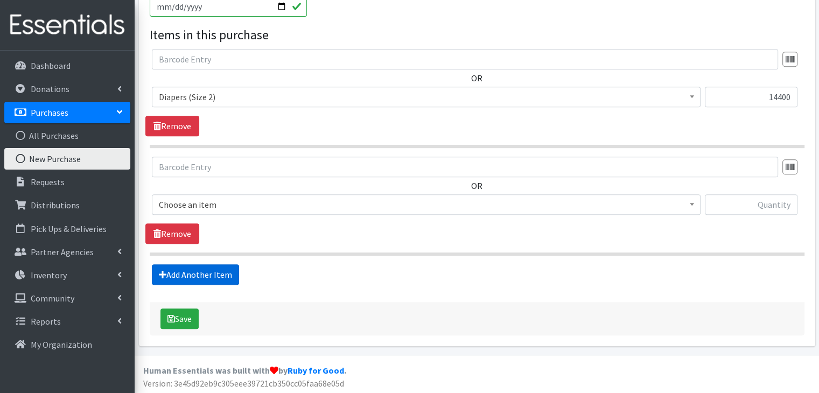
scroll to position [485, 0]
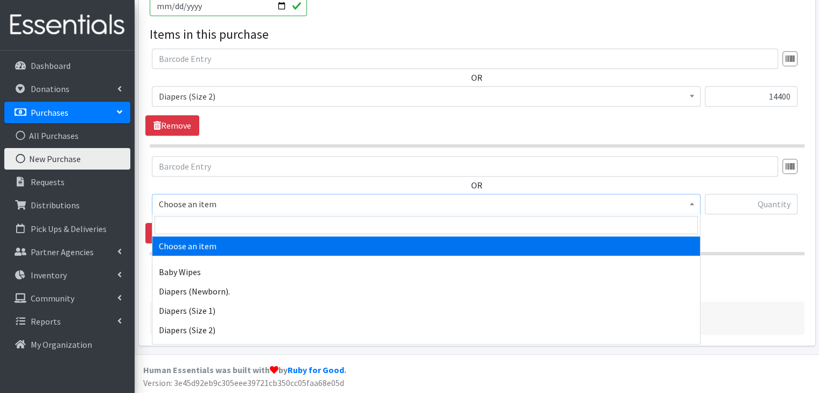
click at [194, 206] on span "Choose an item" at bounding box center [426, 203] width 534 height 15
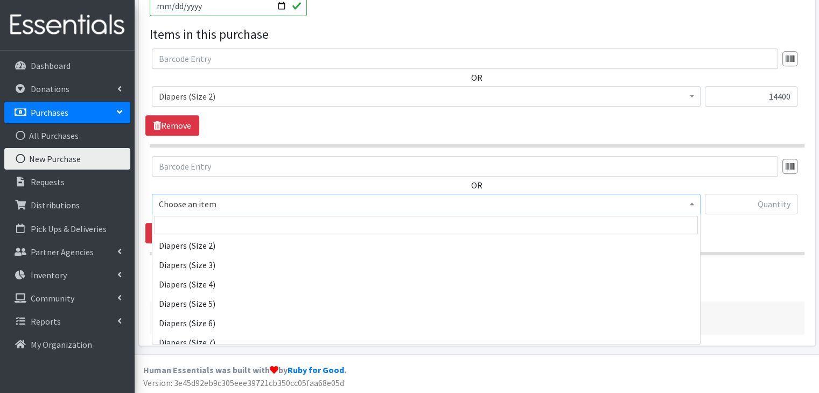
scroll to position [87, 0]
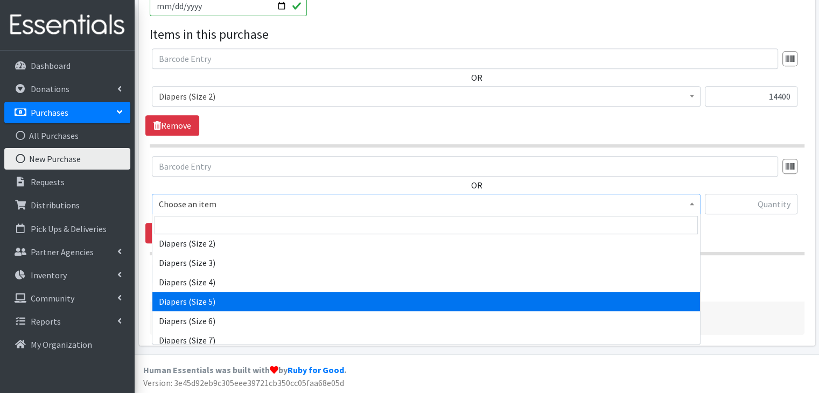
select select "11539"
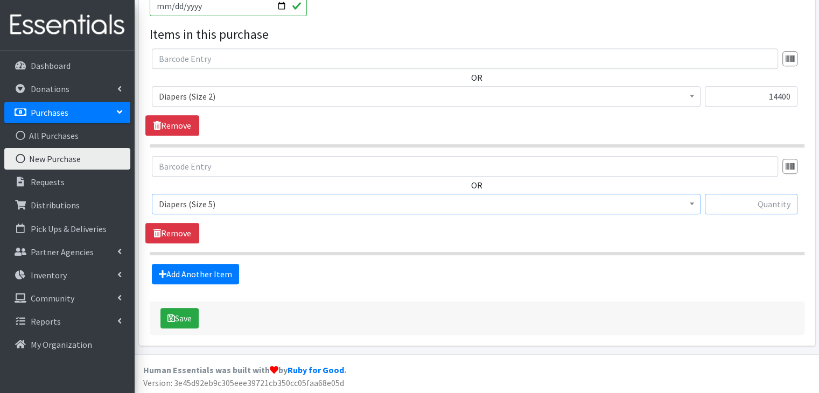
click at [758, 205] on input "text" at bounding box center [750, 204] width 93 height 20
type input "30000"
click at [209, 274] on link "Add Another Item" at bounding box center [195, 274] width 87 height 20
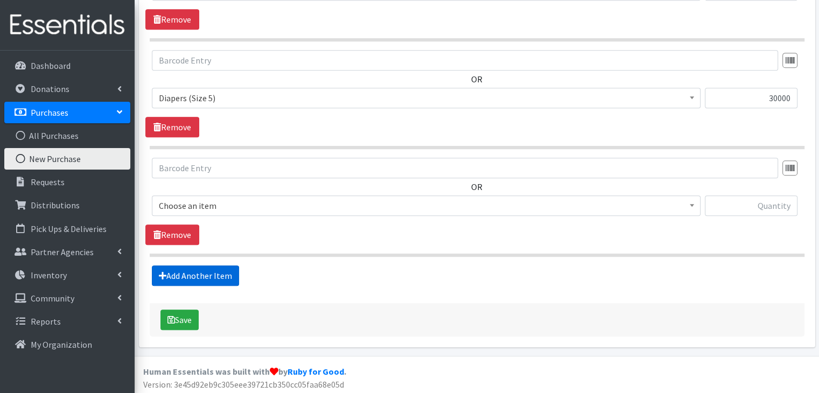
scroll to position [593, 0]
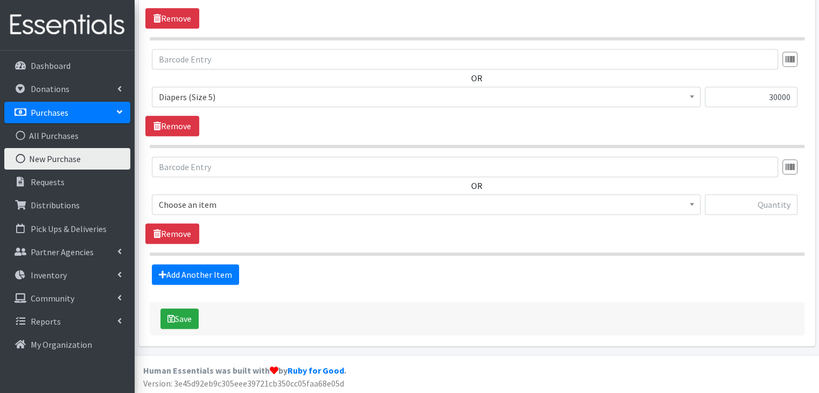
click at [288, 204] on span "Choose an item" at bounding box center [426, 204] width 534 height 15
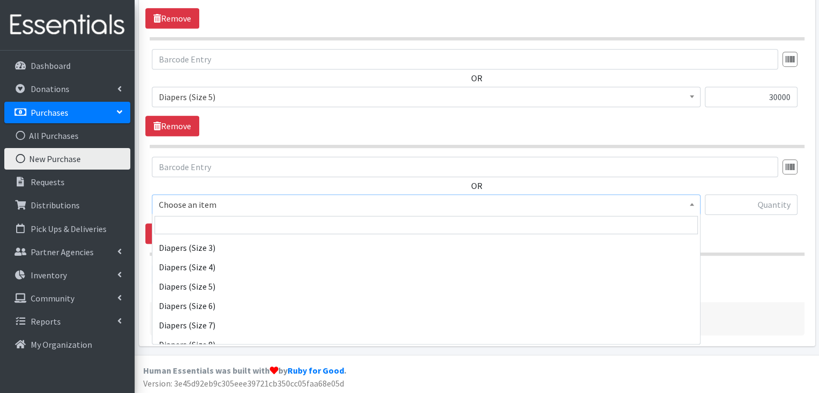
scroll to position [112, 0]
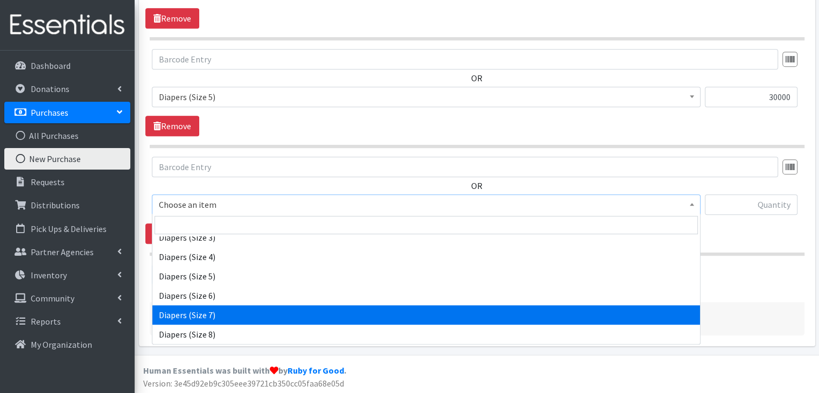
select select "14677"
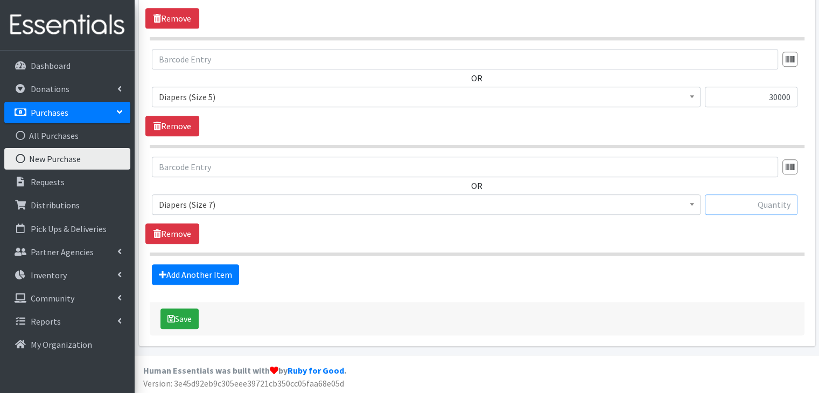
click at [757, 213] on input "text" at bounding box center [750, 204] width 93 height 20
type input "8000"
click at [188, 311] on button "Save" at bounding box center [179, 318] width 38 height 20
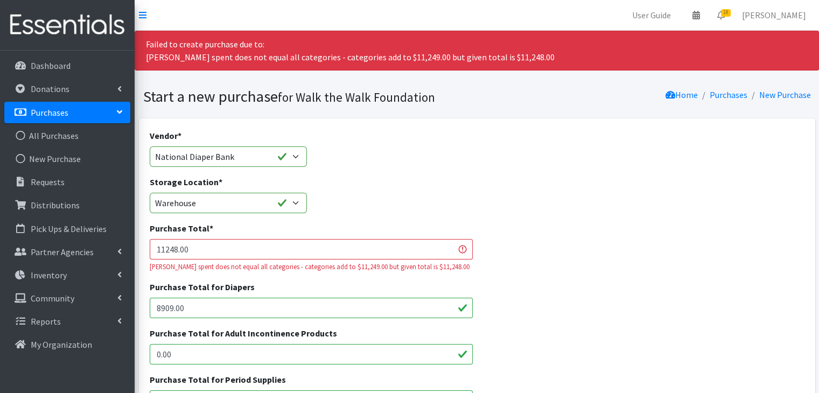
click at [186, 249] on input "11248.00" at bounding box center [311, 249] width 323 height 20
click at [205, 248] on input "11248.00" at bounding box center [311, 249] width 323 height 20
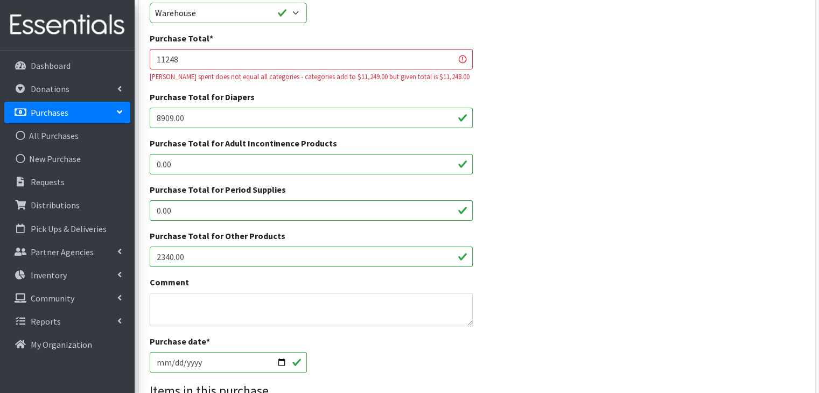
scroll to position [189, 0]
type input "11248"
click at [172, 124] on input "8909.00" at bounding box center [311, 119] width 323 height 20
type input "8908.00"
click at [509, 171] on div "Purchase Total for Adult Incontinence Products 0.00" at bounding box center [476, 161] width 663 height 46
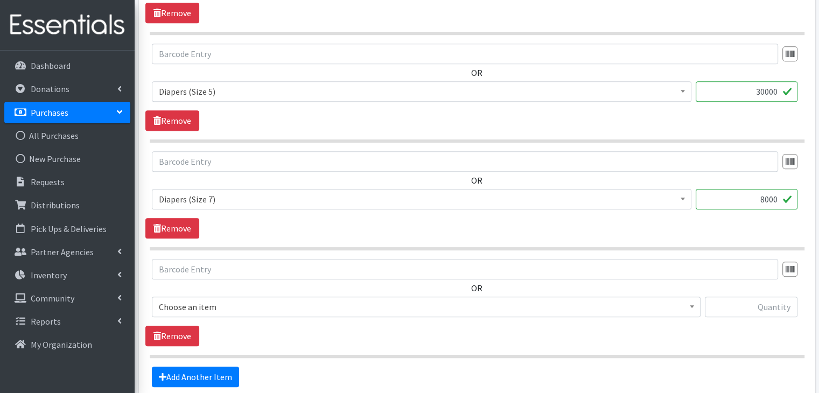
scroll to position [761, 0]
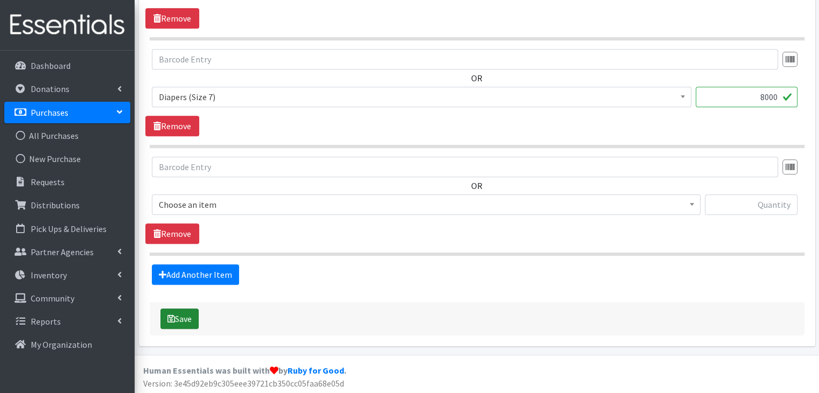
click at [187, 323] on button "Save" at bounding box center [179, 318] width 38 height 20
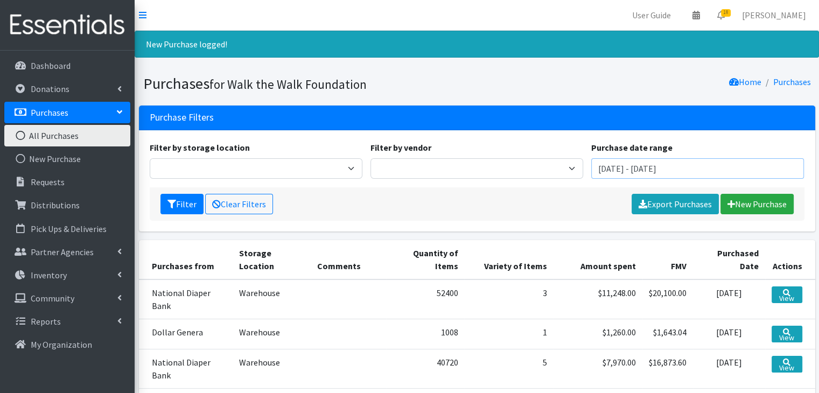
click at [604, 172] on input "[DATE] - [DATE]" at bounding box center [697, 168] width 213 height 20
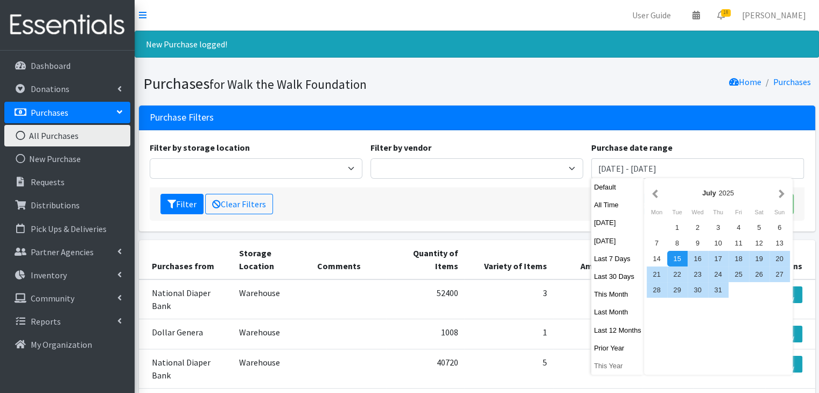
click at [617, 369] on button "This Year" at bounding box center [617, 366] width 53 height 16
type input "[DATE] - [DATE]"
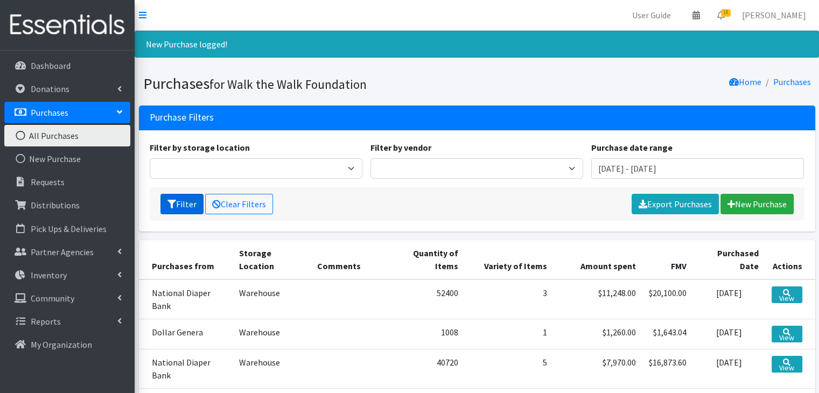
click at [187, 208] on button "Filter" at bounding box center [181, 204] width 43 height 20
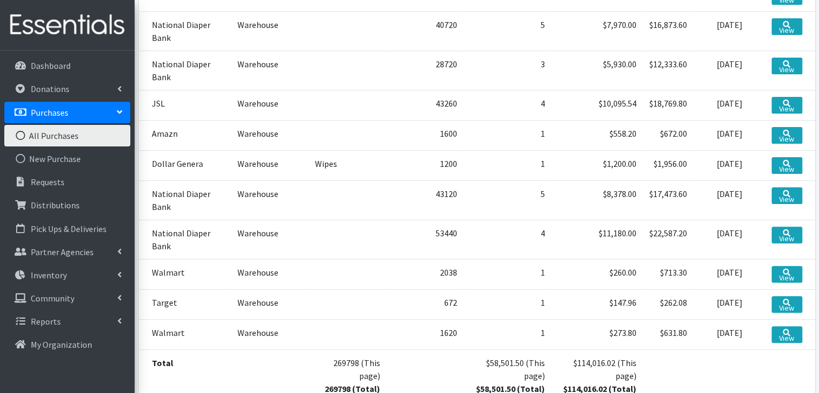
scroll to position [369, 0]
